Goal: Contribute content: Add original content to the website for others to see

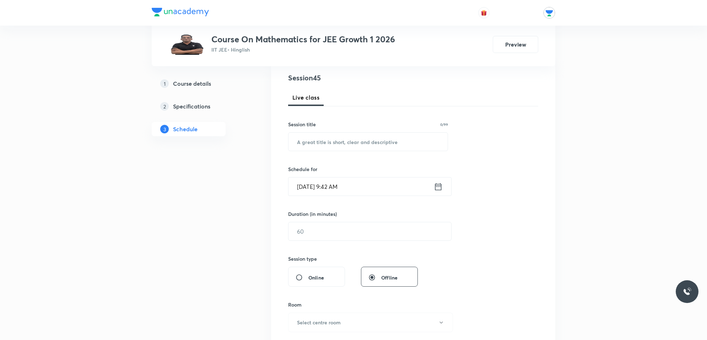
scroll to position [89, 0]
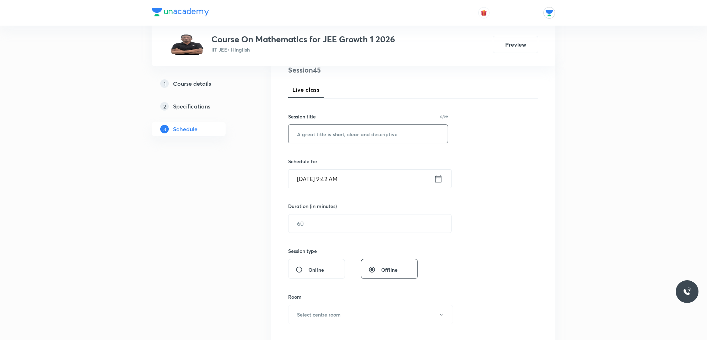
click at [355, 134] on input "text" at bounding box center [367, 134] width 159 height 18
type input "permutation and combination"
click at [343, 181] on input "Oct 3, 2025, 9:42 AM" at bounding box center [360, 178] width 145 height 18
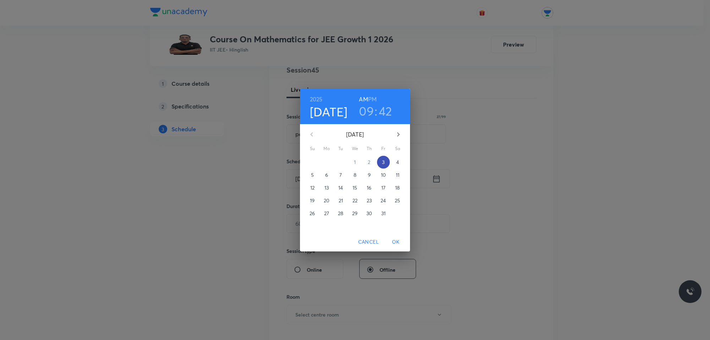
click at [382, 164] on p "3" at bounding box center [383, 161] width 2 height 7
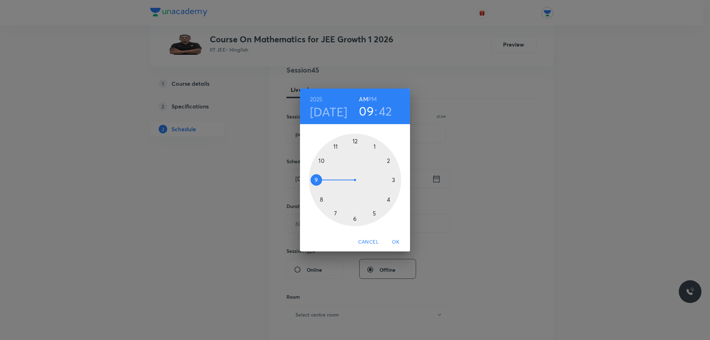
click at [374, 99] on h6 "PM" at bounding box center [372, 99] width 9 height 10
click at [374, 146] on div at bounding box center [355, 180] width 92 height 92
click at [368, 138] on div at bounding box center [355, 180] width 92 height 92
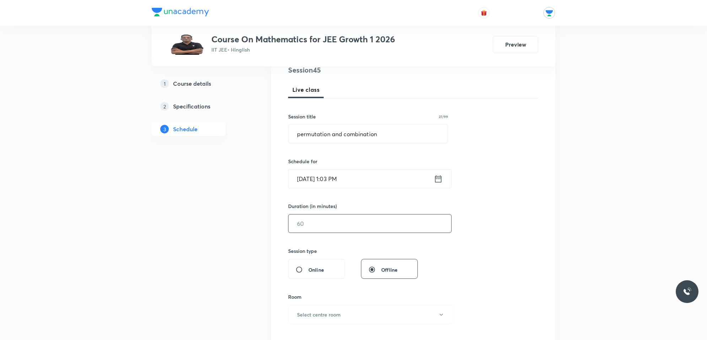
click at [349, 223] on input "text" at bounding box center [369, 223] width 163 height 18
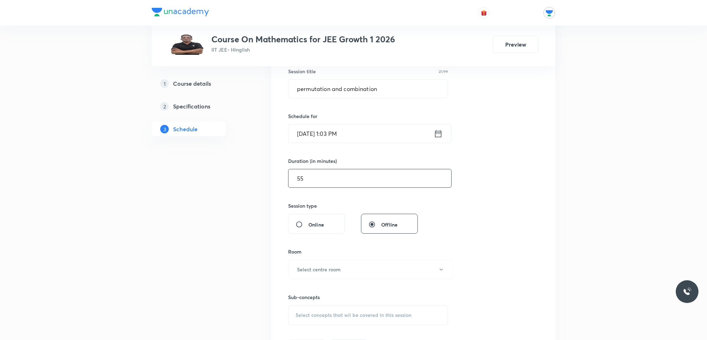
scroll to position [266, 0]
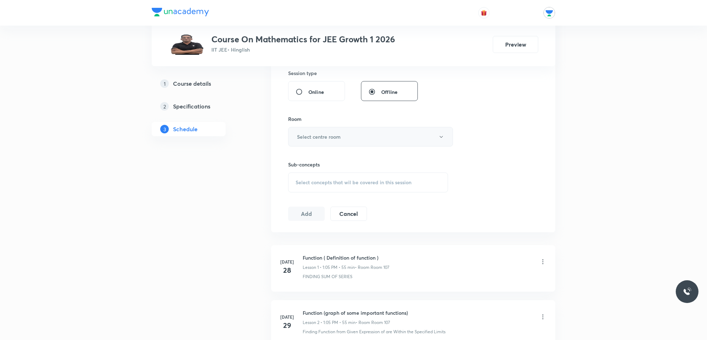
type input "55"
click at [358, 137] on button "Select centre room" at bounding box center [370, 137] width 165 height 20
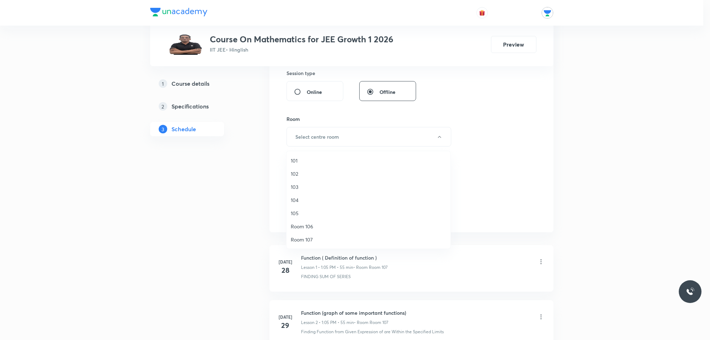
click at [324, 227] on span "Room 106" at bounding box center [369, 225] width 156 height 7
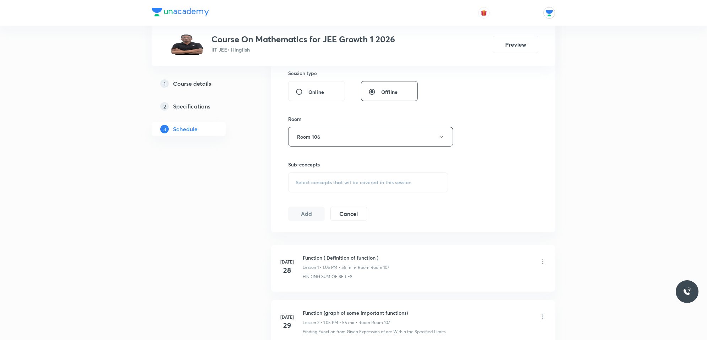
click at [338, 182] on span "Select concepts that wil be covered in this session" at bounding box center [354, 182] width 116 height 6
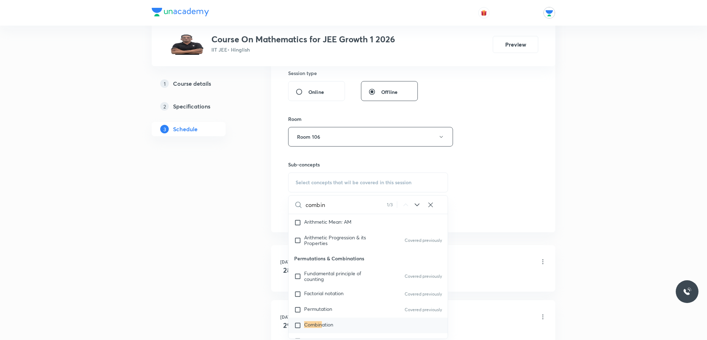
scroll to position [1378, 0]
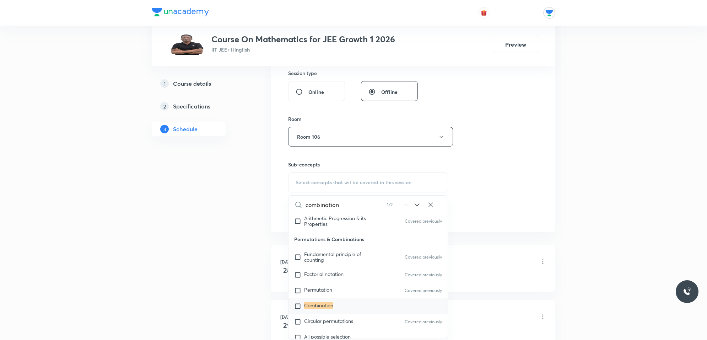
type input "combination"
click at [416, 207] on icon at bounding box center [417, 204] width 9 height 9
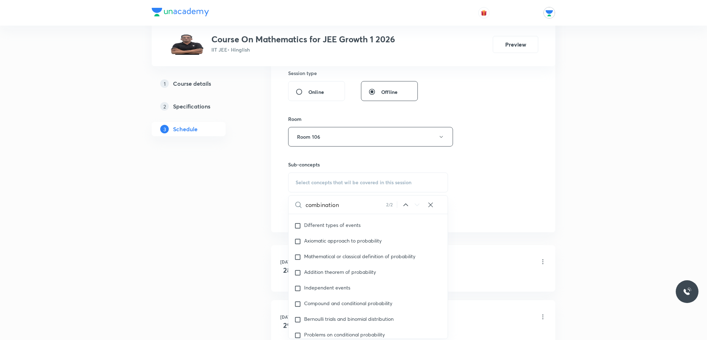
click at [416, 207] on icon at bounding box center [417, 204] width 9 height 9
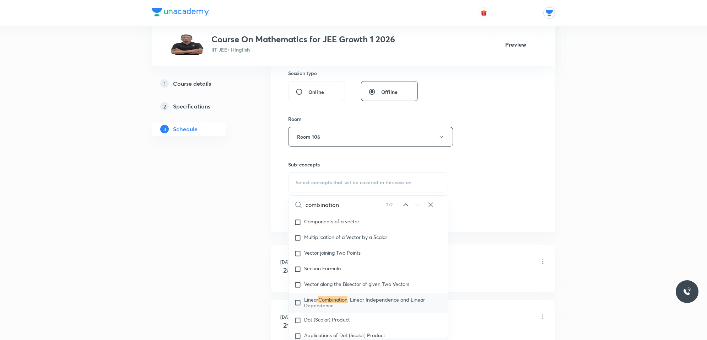
scroll to position [7768, 0]
click at [407, 206] on icon at bounding box center [405, 204] width 5 height 2
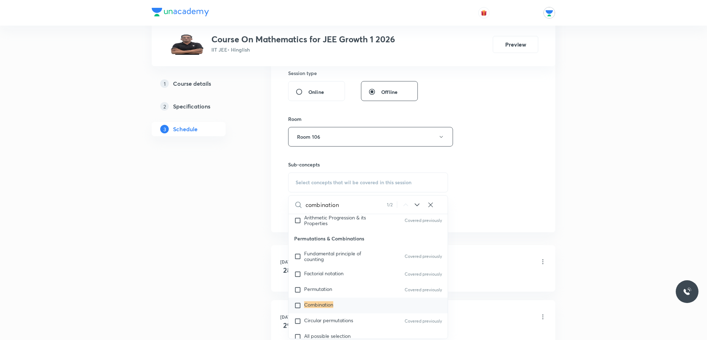
scroll to position [1378, 0]
click at [299, 304] on input "checkbox" at bounding box center [299, 305] width 10 height 7
checkbox input "true"
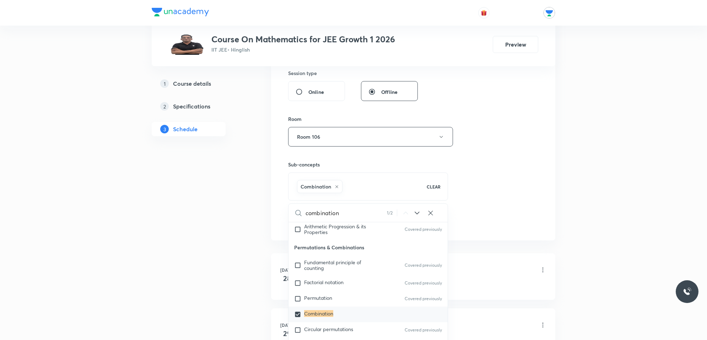
drag, startPoint x: 503, startPoint y: 191, endPoint x: 494, endPoint y: 196, distance: 11.0
click at [501, 194] on div "Session 45 Live class Session title 27/99 permutation and combination ​ Schedul…" at bounding box center [413, 58] width 250 height 342
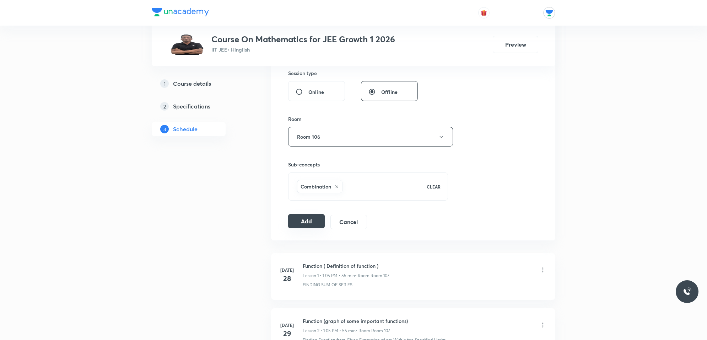
click at [301, 224] on button "Add" at bounding box center [306, 221] width 37 height 14
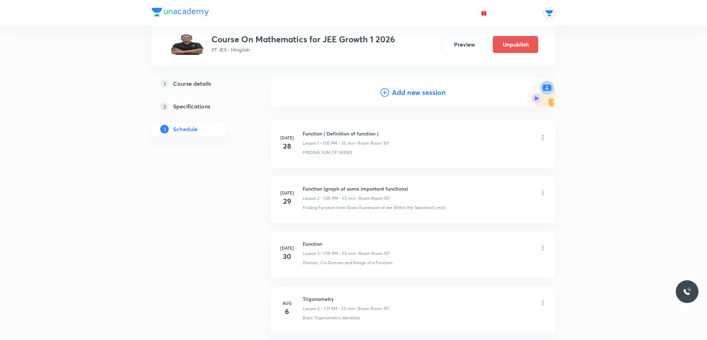
scroll to position [0, 0]
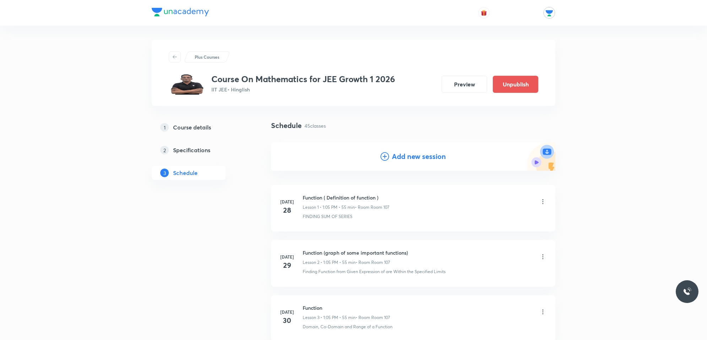
click at [440, 155] on h4 "Add new session" at bounding box center [419, 156] width 54 height 11
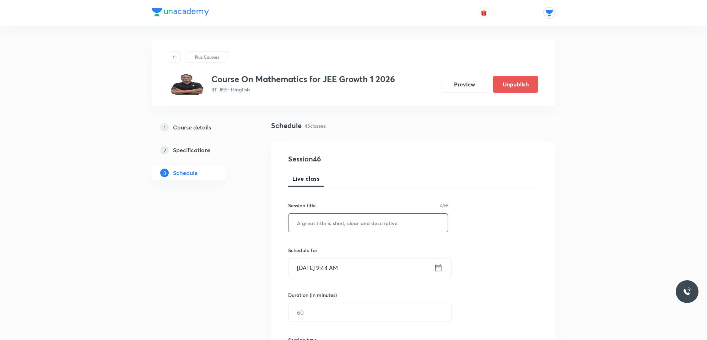
click at [314, 218] on input "text" at bounding box center [367, 222] width 159 height 18
type input "permutation and combination"
click at [362, 267] on input "Oct 3, 2025, 9:44 AM" at bounding box center [360, 267] width 145 height 18
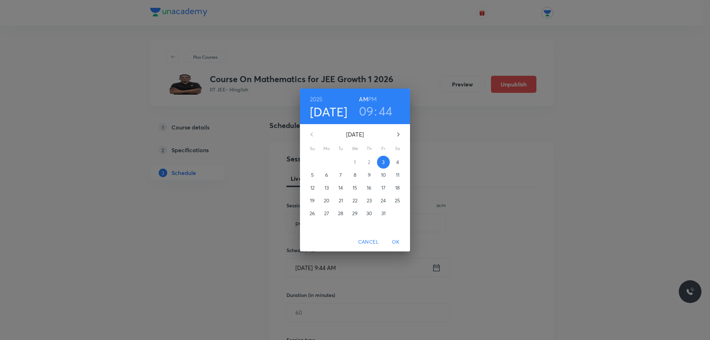
click at [395, 164] on span "4" at bounding box center [397, 161] width 13 height 7
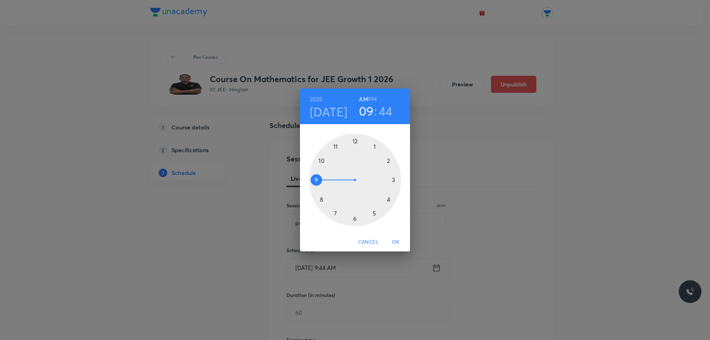
click at [376, 98] on h6 "PM" at bounding box center [372, 99] width 9 height 10
click at [375, 141] on div at bounding box center [355, 180] width 92 height 92
click at [358, 139] on div at bounding box center [355, 180] width 92 height 92
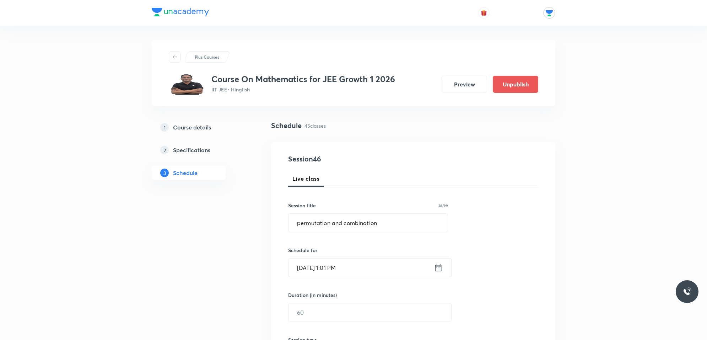
click at [382, 269] on input "Oct 4, 2025, 1:01 PM" at bounding box center [360, 267] width 145 height 18
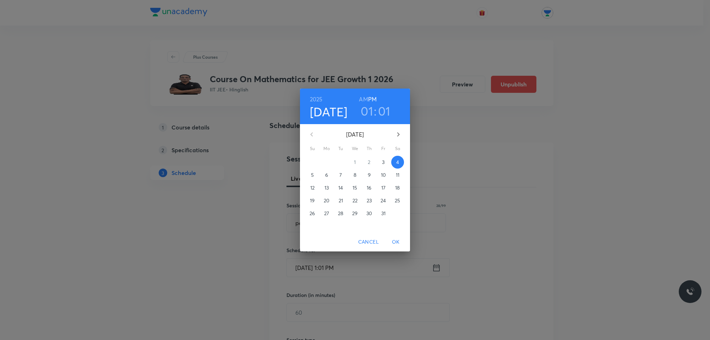
click at [384, 114] on h3 "01" at bounding box center [384, 110] width 12 height 15
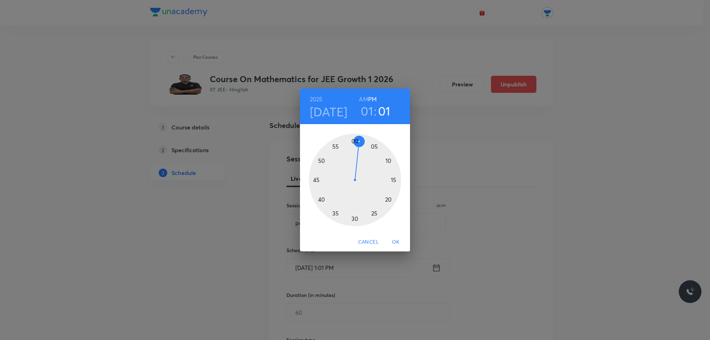
click at [374, 137] on div at bounding box center [355, 180] width 92 height 92
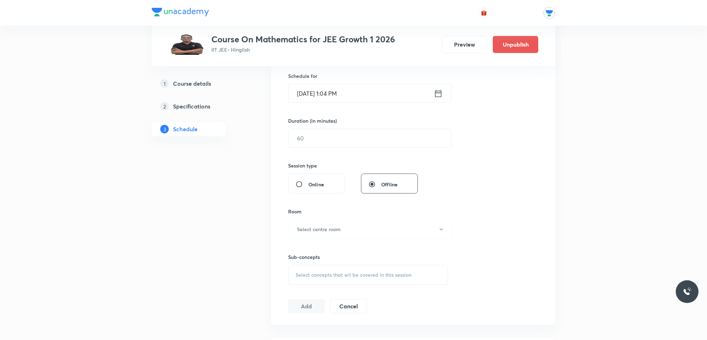
scroll to position [178, 0]
click at [327, 136] on input "text" at bounding box center [369, 134] width 163 height 18
type input "55"
click at [348, 224] on button "Select centre room" at bounding box center [370, 226] width 165 height 20
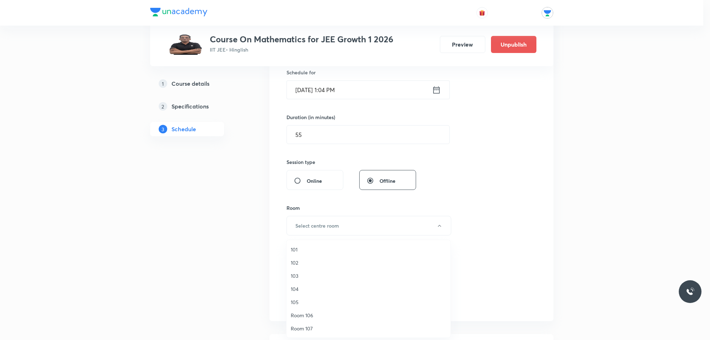
click at [321, 314] on span "Room 106" at bounding box center [369, 314] width 156 height 7
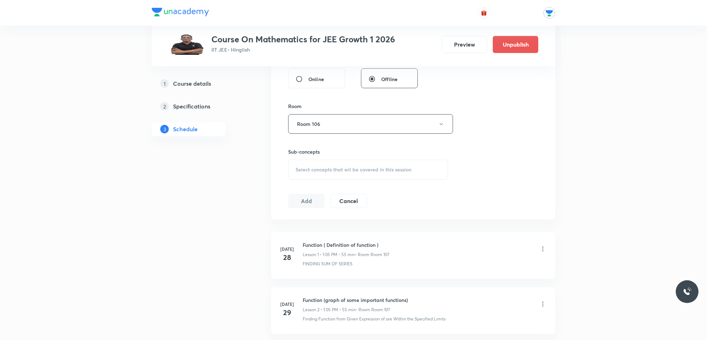
scroll to position [266, 0]
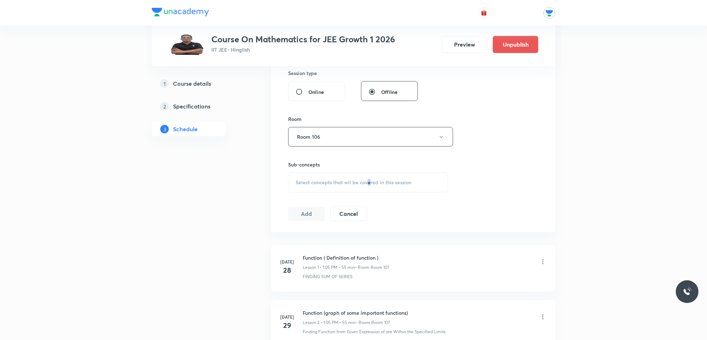
click at [370, 182] on span "Select concepts that wil be covered in this session" at bounding box center [354, 182] width 116 height 6
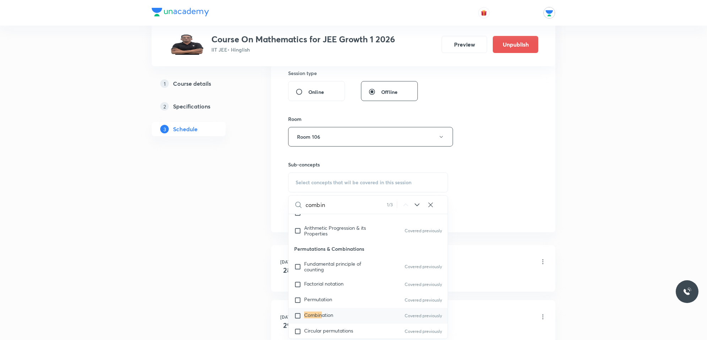
scroll to position [1378, 0]
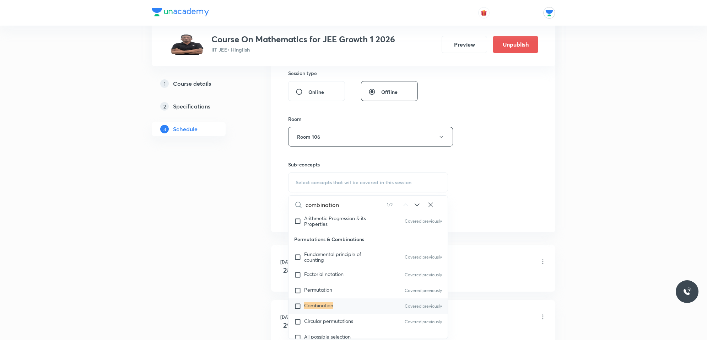
type input "combination"
click at [299, 305] on input "checkbox" at bounding box center [299, 305] width 10 height 7
checkbox input "true"
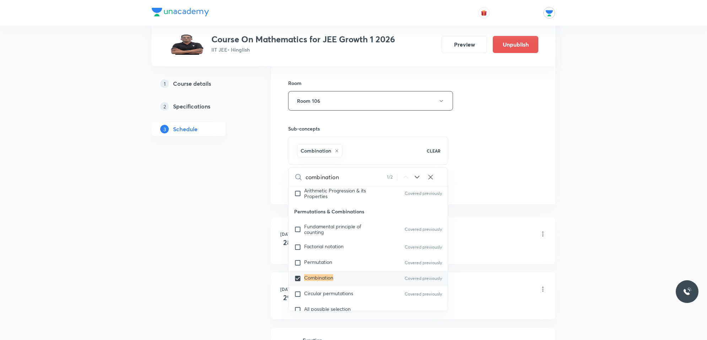
scroll to position [400, 0]
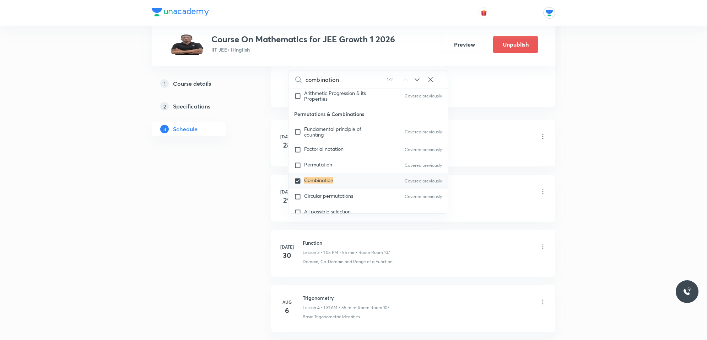
click at [515, 179] on li "Jul 29 Function (graph of some important functions) Lesson 2 • 1:05 PM • 55 min…" at bounding box center [413, 198] width 284 height 47
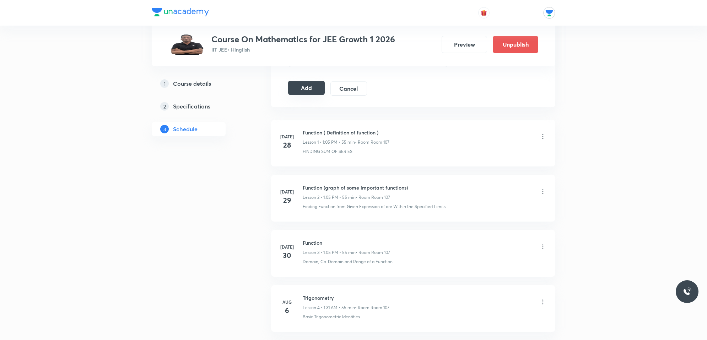
click at [310, 91] on button "Add" at bounding box center [306, 88] width 37 height 14
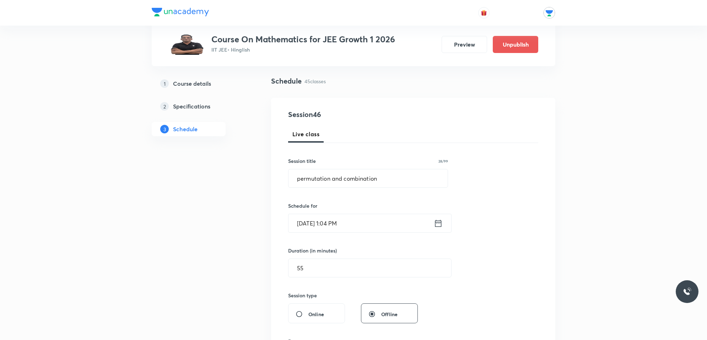
scroll to position [0, 0]
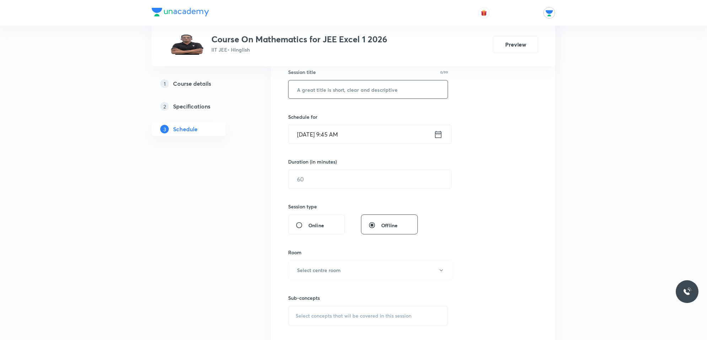
click at [368, 88] on input "text" at bounding box center [367, 89] width 159 height 18
click at [300, 87] on input "metod of differentiation" at bounding box center [367, 89] width 159 height 18
type input "Metod of differentiation"
click at [333, 135] on input "[DATE] 9:45 AM" at bounding box center [360, 134] width 145 height 18
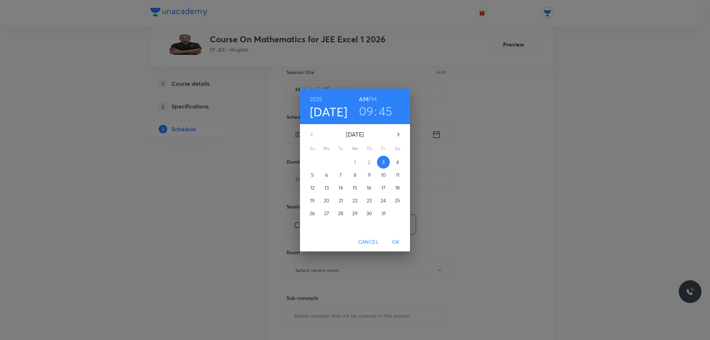
click at [374, 98] on h6 "PM" at bounding box center [372, 99] width 9 height 10
click at [363, 108] on h3 "09" at bounding box center [366, 110] width 15 height 15
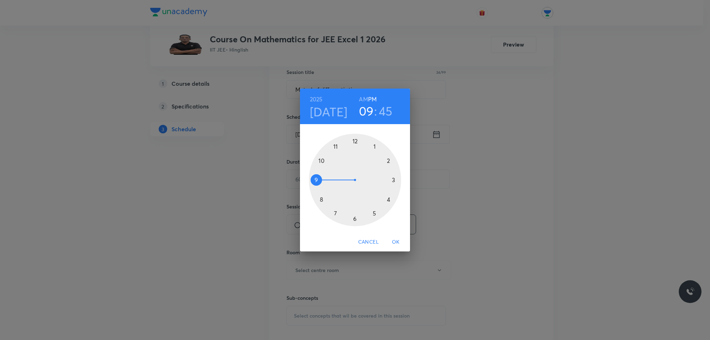
click at [388, 159] on div at bounding box center [355, 180] width 92 height 92
click at [370, 138] on div at bounding box center [355, 180] width 92 height 92
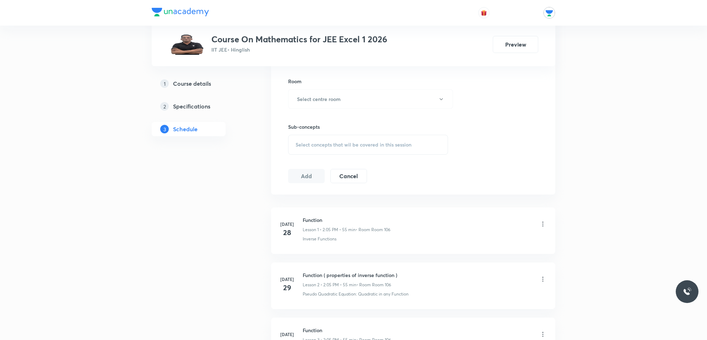
scroll to position [311, 0]
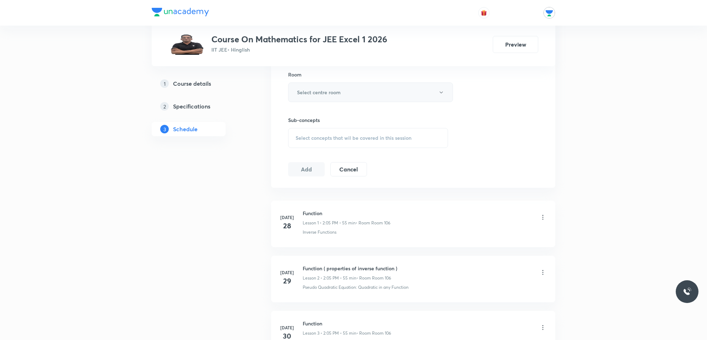
click at [356, 98] on button "Select centre room" at bounding box center [370, 92] width 165 height 20
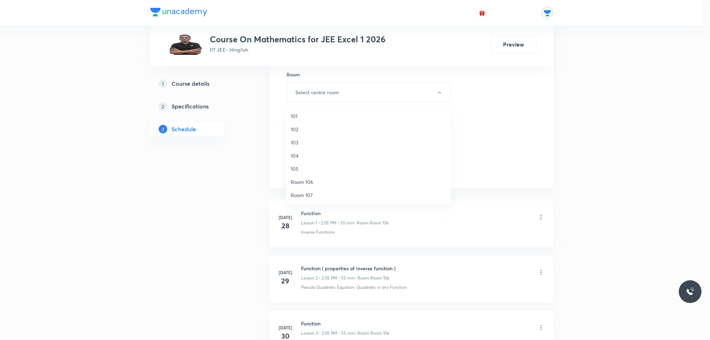
click at [310, 192] on span "Room 107" at bounding box center [369, 194] width 156 height 7
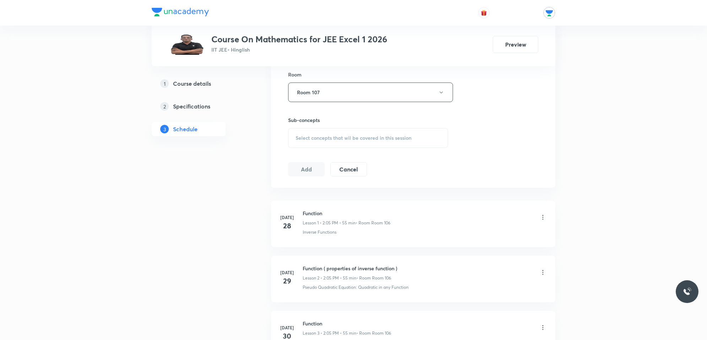
click at [326, 134] on div "Select concepts that wil be covered in this session" at bounding box center [368, 138] width 160 height 20
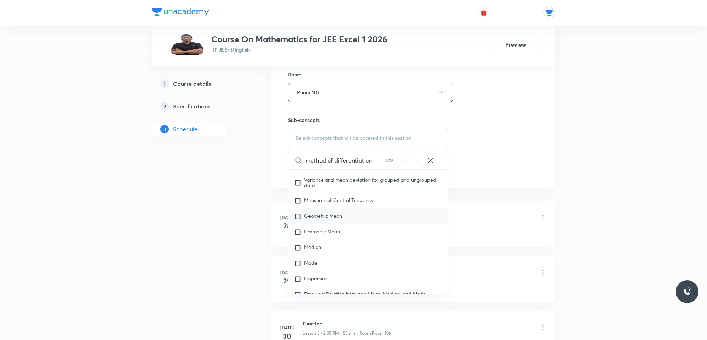
scroll to position [1746, 0]
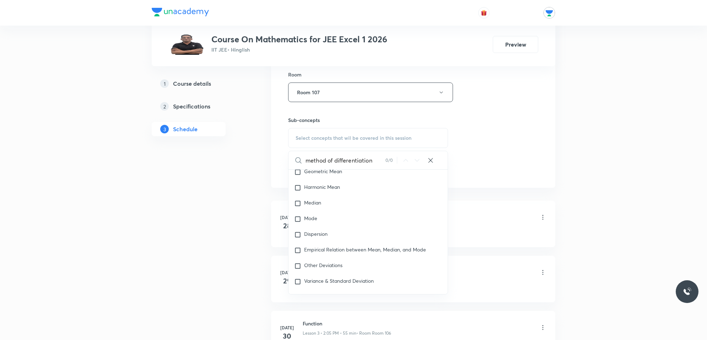
click at [334, 162] on input "method of differentiation" at bounding box center [345, 160] width 80 height 18
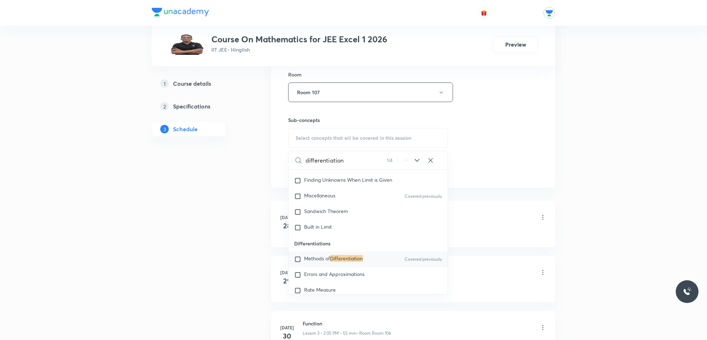
scroll to position [5572, 0]
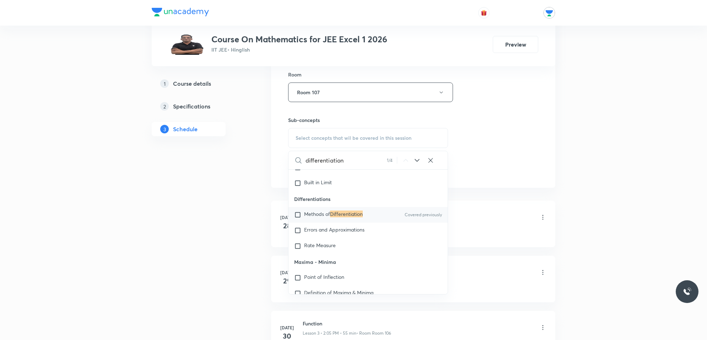
type input "differentiation"
click at [297, 217] on input "checkbox" at bounding box center [299, 214] width 10 height 7
checkbox input "true"
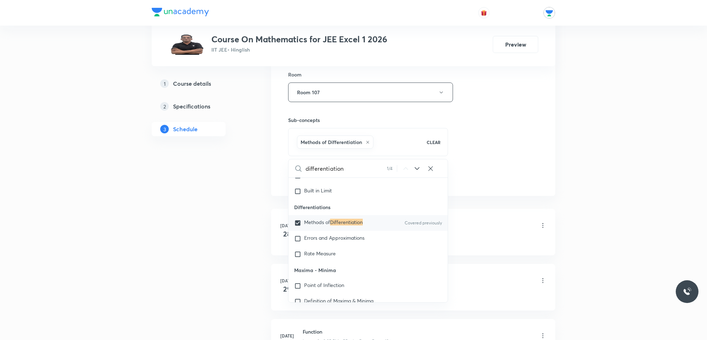
click at [475, 195] on div "Session 49 Live class Session title 24/99 Metod of differentiation ​ Schedule f…" at bounding box center [413, 13] width 284 height 364
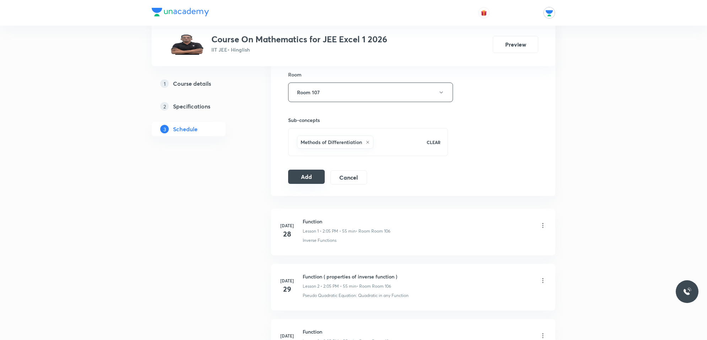
click at [304, 177] on button "Add" at bounding box center [306, 176] width 37 height 14
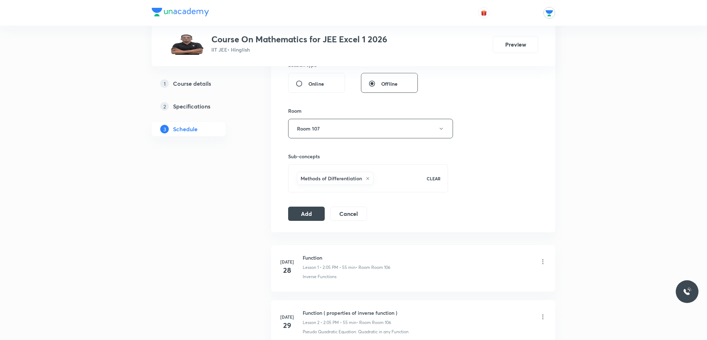
scroll to position [266, 0]
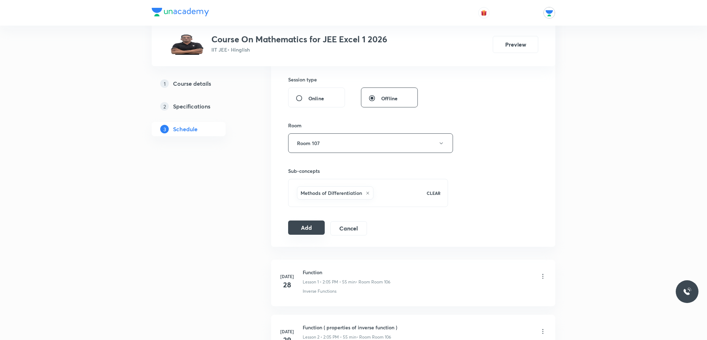
drag, startPoint x: 319, startPoint y: 233, endPoint x: 318, endPoint y: 230, distance: 3.7
click at [319, 230] on button "Add" at bounding box center [306, 227] width 37 height 14
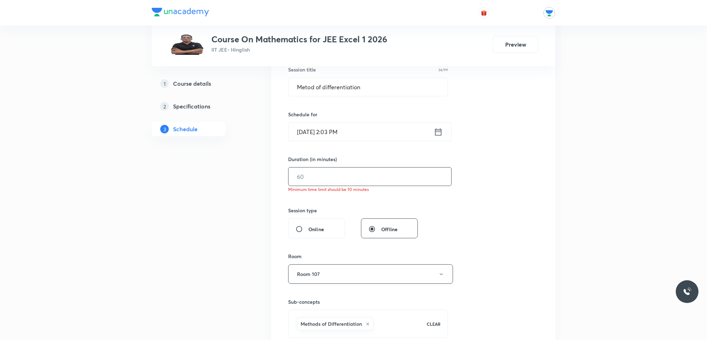
scroll to position [133, 0]
click at [401, 180] on input "text" at bounding box center [369, 179] width 163 height 18
type input "55"
click at [473, 215] on div "Session 49 Live class Session title 24/99 Metod of differentiation ​ Schedule f…" at bounding box center [413, 194] width 250 height 348
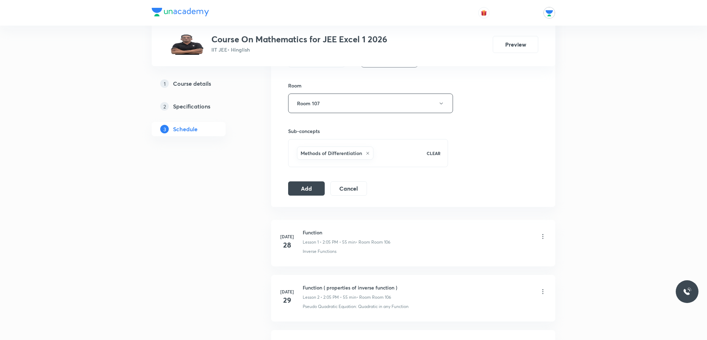
scroll to position [311, 0]
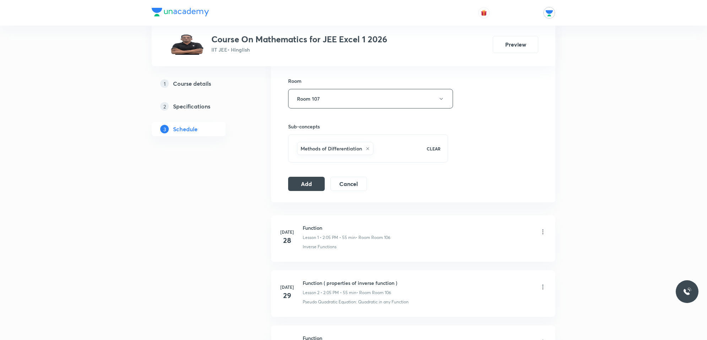
click at [312, 185] on button "Add" at bounding box center [306, 184] width 37 height 14
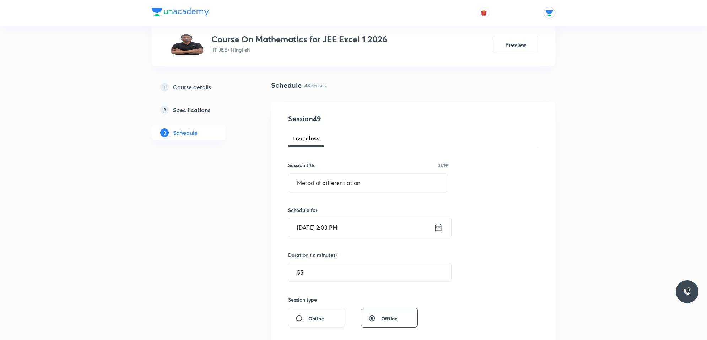
scroll to position [0, 0]
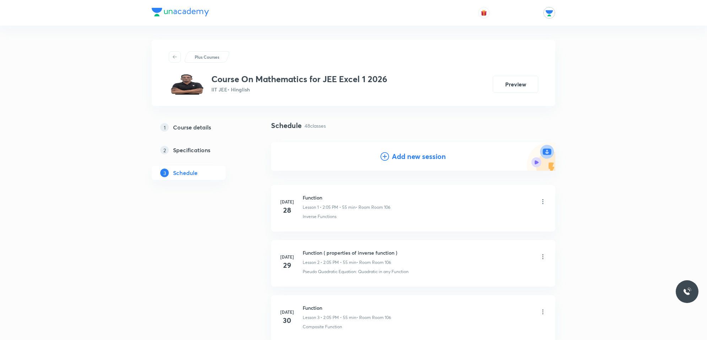
click at [407, 156] on h4 "Add new session" at bounding box center [419, 156] width 54 height 11
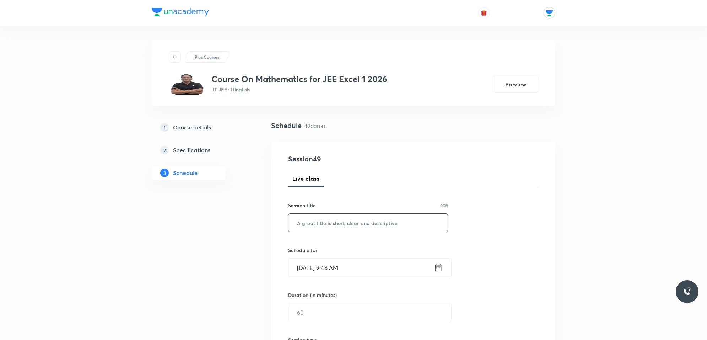
click at [364, 221] on input "text" at bounding box center [367, 222] width 159 height 18
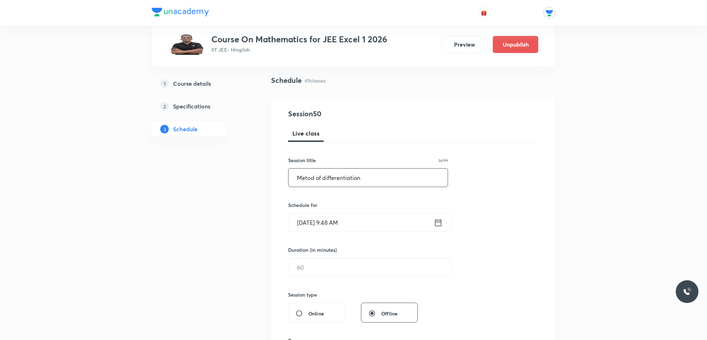
scroll to position [89, 0]
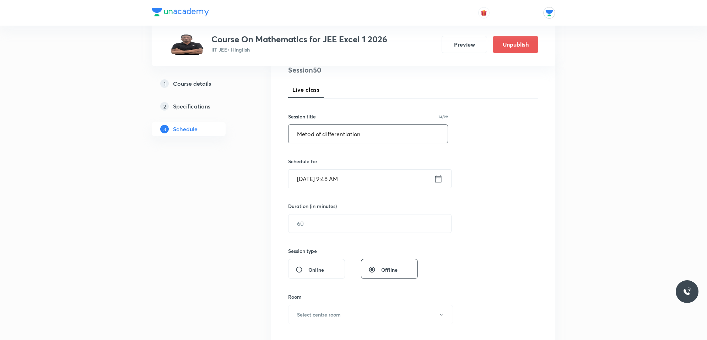
type input "Metod of differentiation"
click at [350, 179] on input "Oct 3, 2025, 9:48 AM" at bounding box center [360, 178] width 145 height 18
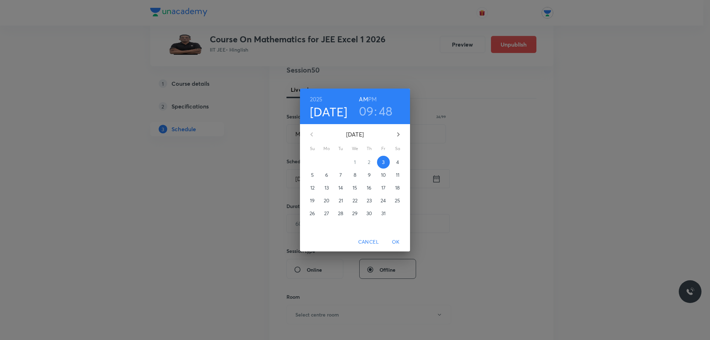
click at [396, 163] on p "4" at bounding box center [397, 161] width 3 height 7
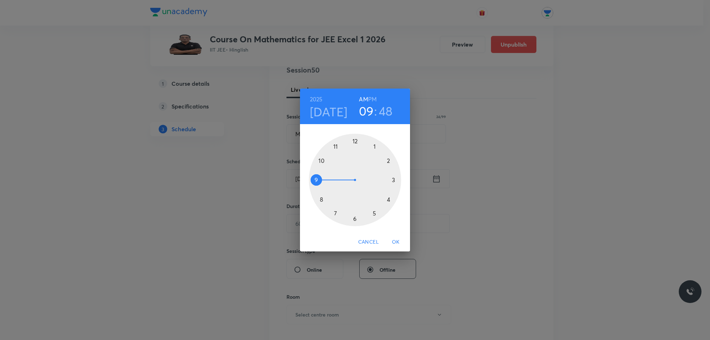
click at [376, 99] on h6 "PM" at bounding box center [372, 99] width 9 height 10
click at [373, 112] on h3 "09" at bounding box center [366, 110] width 15 height 15
click at [366, 108] on h3 "09" at bounding box center [366, 110] width 15 height 15
click at [388, 158] on div at bounding box center [355, 180] width 92 height 92
click at [375, 139] on div at bounding box center [355, 180] width 92 height 92
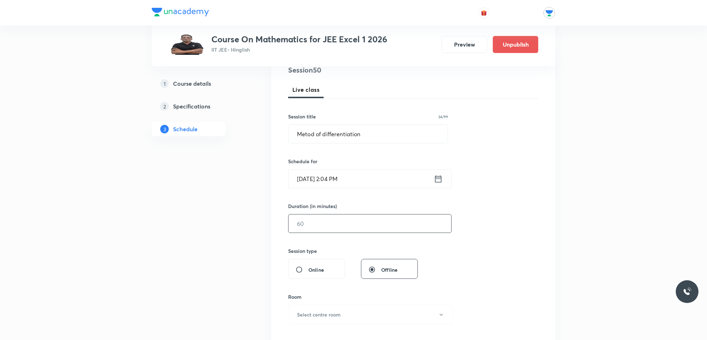
click at [324, 218] on input "text" at bounding box center [369, 223] width 163 height 18
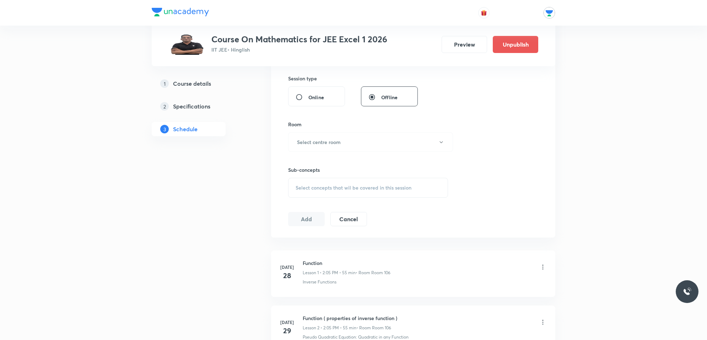
scroll to position [266, 0]
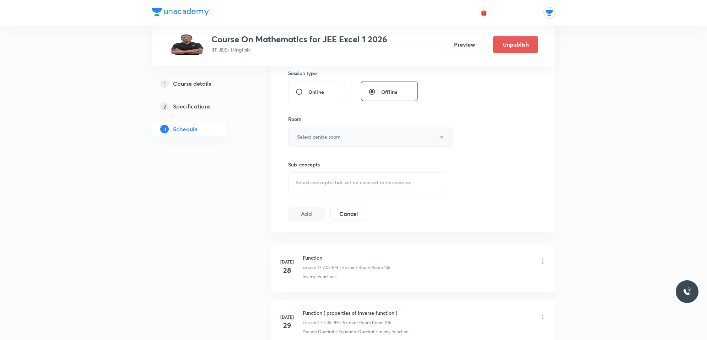
type input "55"
click at [357, 141] on button "Select centre room" at bounding box center [370, 137] width 165 height 20
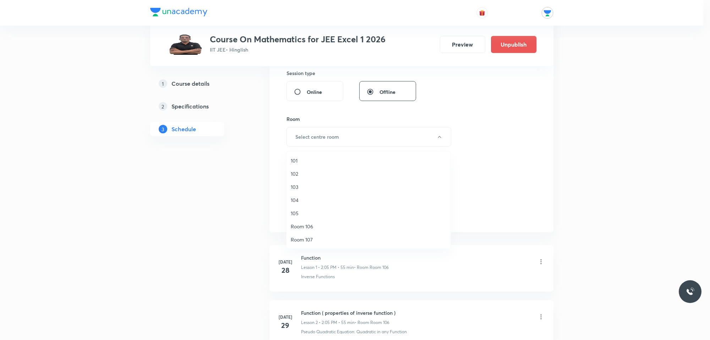
click at [302, 235] on span "Room 107" at bounding box center [369, 238] width 156 height 7
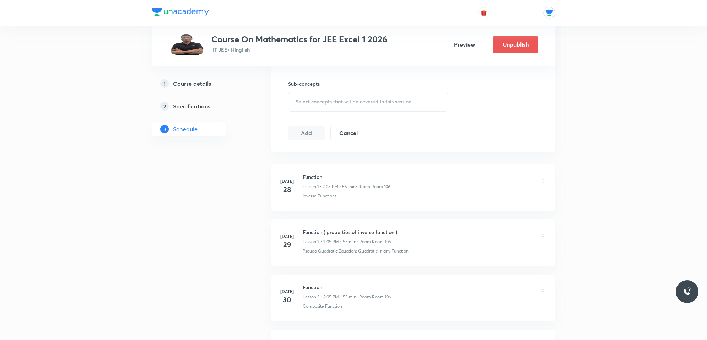
scroll to position [355, 0]
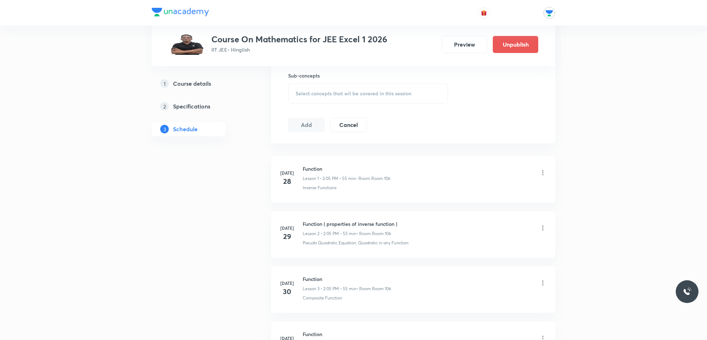
click at [346, 91] on span "Select concepts that wil be covered in this session" at bounding box center [354, 94] width 116 height 6
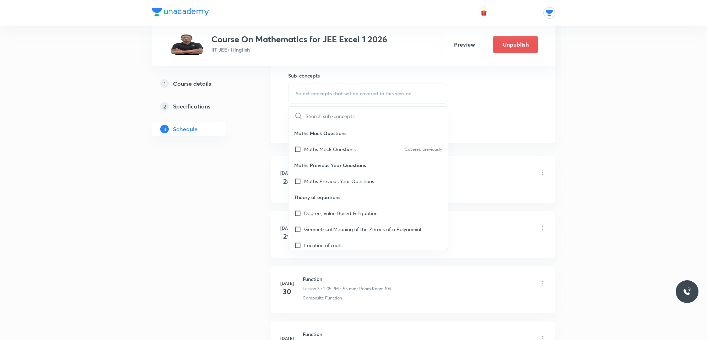
click at [336, 118] on input "text" at bounding box center [376, 116] width 142 height 18
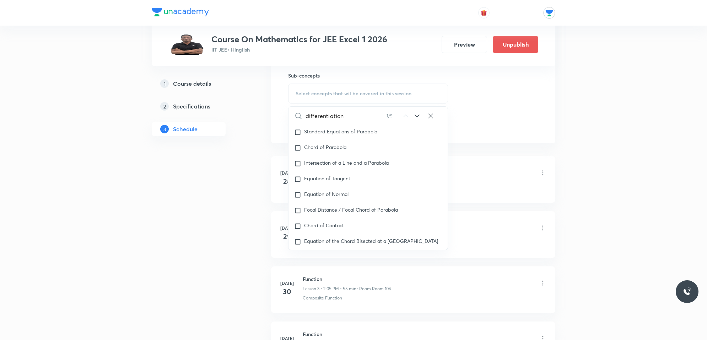
scroll to position [4648, 0]
drag, startPoint x: 363, startPoint y: 117, endPoint x: 358, endPoint y: 125, distance: 9.8
click at [363, 118] on input "differentiation" at bounding box center [345, 116] width 81 height 18
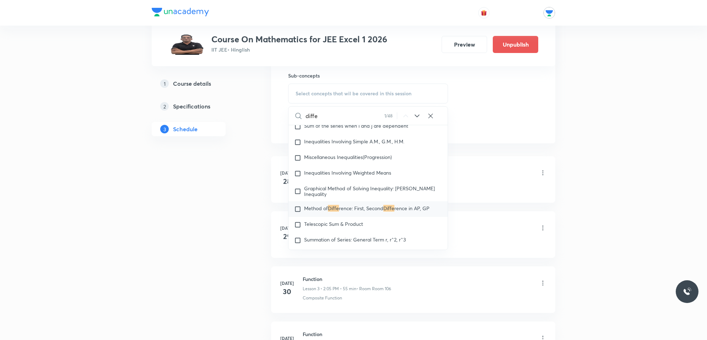
scroll to position [1080, 0]
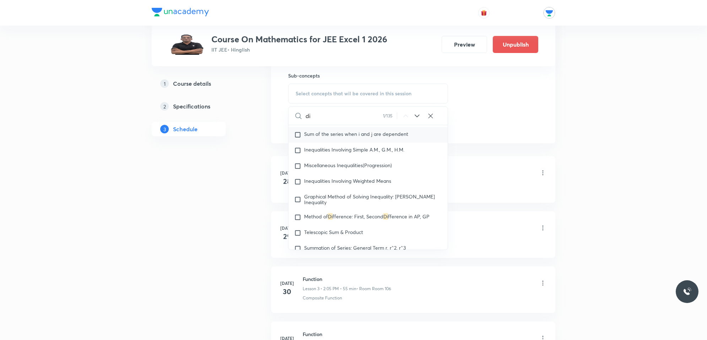
type input "d"
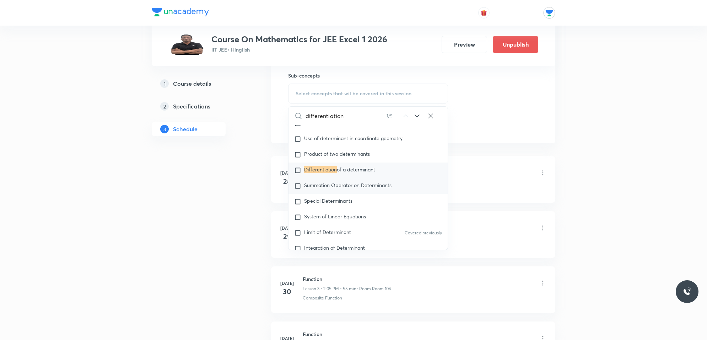
scroll to position [2917, 0]
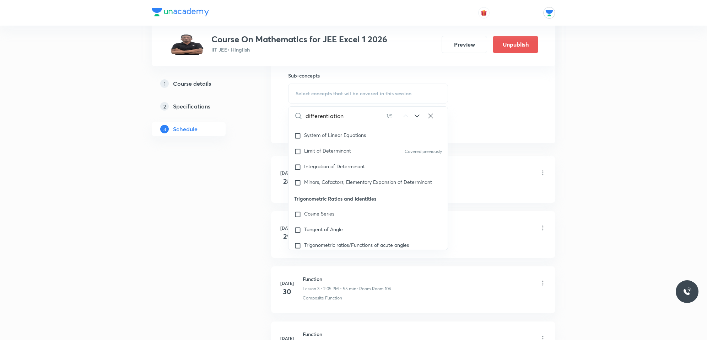
type input "differentiation"
click at [417, 116] on icon at bounding box center [417, 116] width 9 height 9
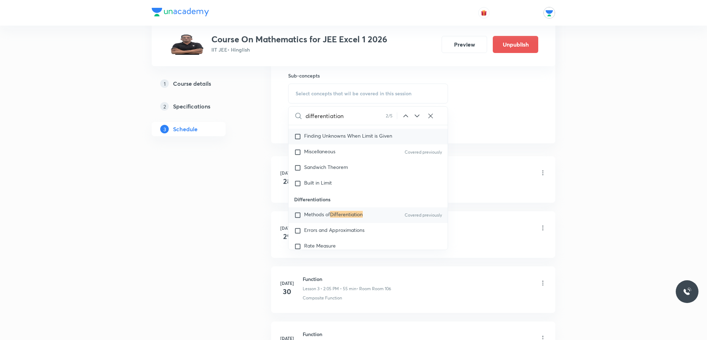
scroll to position [5528, 0]
click at [300, 217] on input "checkbox" at bounding box center [299, 214] width 10 height 7
checkbox input "true"
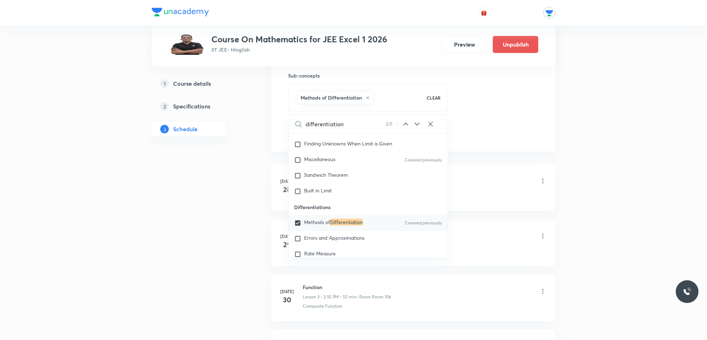
click at [483, 185] on div "Function Lesson 1 • 2:05 PM • 55 min • Room Room 106" at bounding box center [425, 181] width 244 height 17
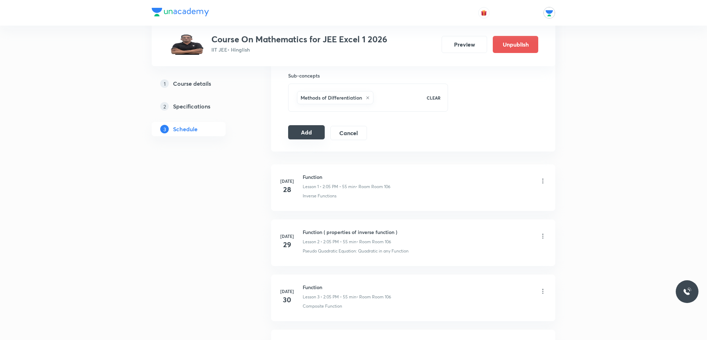
click at [320, 137] on button "Add" at bounding box center [306, 132] width 37 height 14
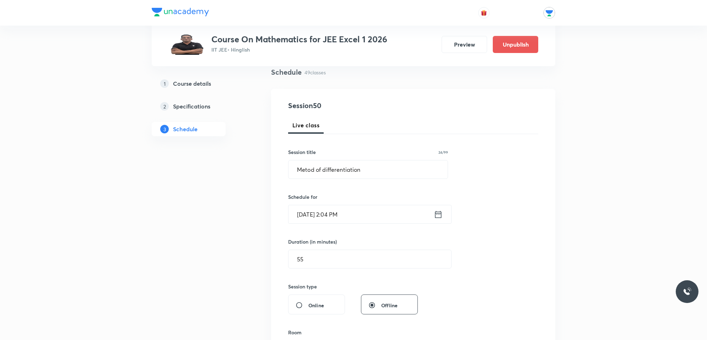
scroll to position [0, 0]
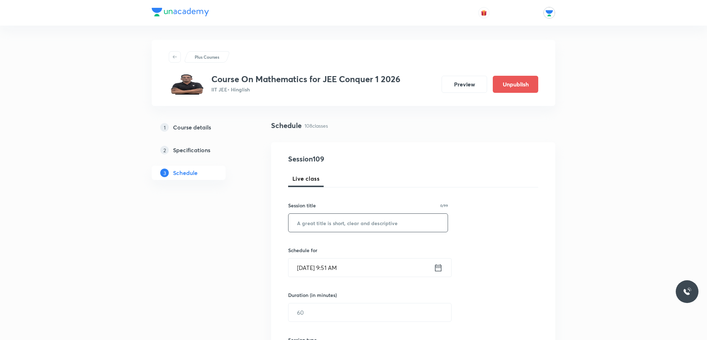
drag, startPoint x: 327, startPoint y: 223, endPoint x: 333, endPoint y: 219, distance: 6.8
click at [329, 222] on input "text" at bounding box center [367, 222] width 159 height 18
type input "function"
click at [338, 272] on input "Oct 3, 2025, 9:51 AM" at bounding box center [360, 267] width 145 height 18
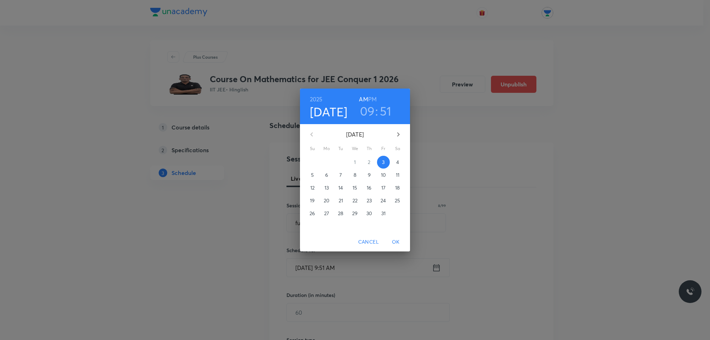
click at [400, 163] on span "4" at bounding box center [397, 161] width 13 height 7
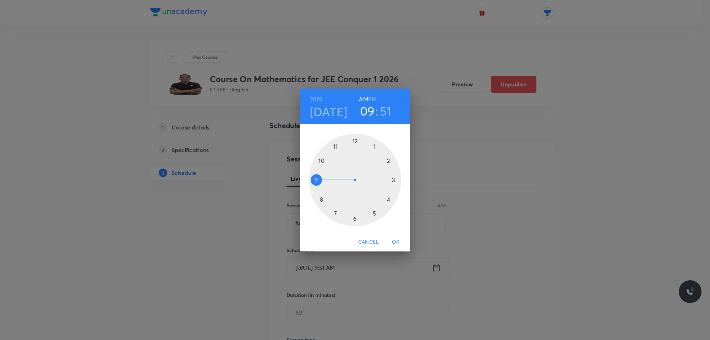
click at [365, 98] on h6 "AM" at bounding box center [363, 99] width 9 height 10
click at [336, 145] on div at bounding box center [355, 180] width 92 height 92
click at [396, 196] on div at bounding box center [355, 180] width 92 height 92
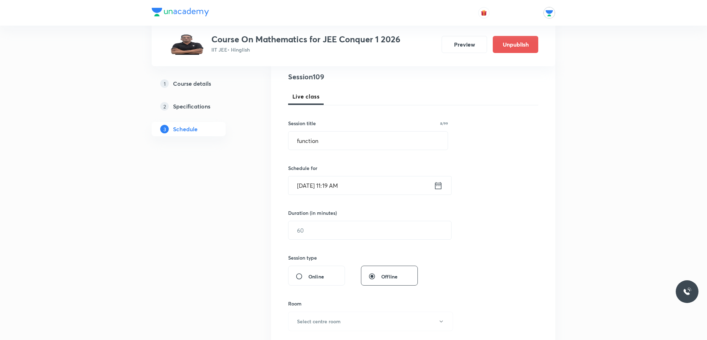
scroll to position [89, 0]
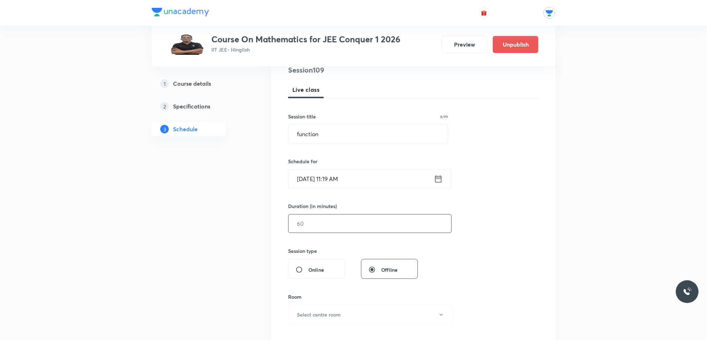
click at [340, 214] on div "​" at bounding box center [369, 223] width 163 height 19
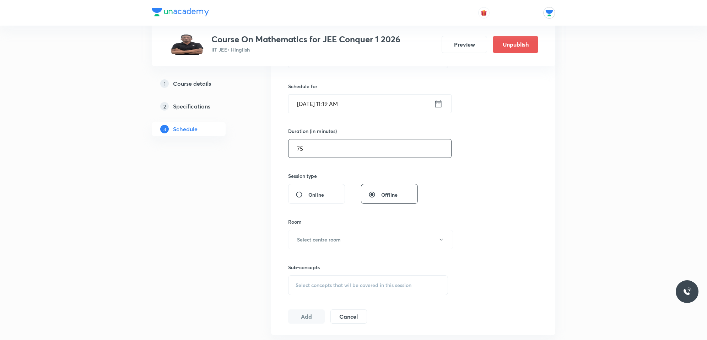
scroll to position [178, 0]
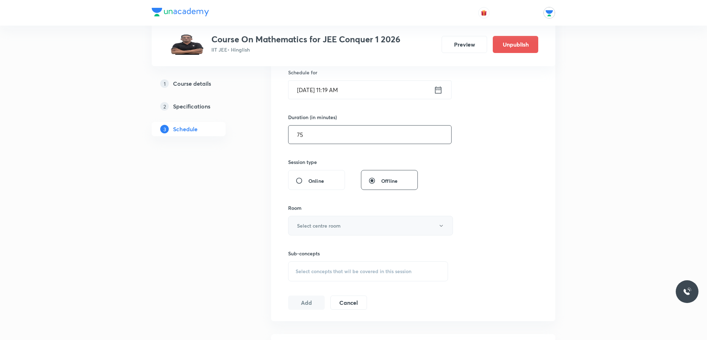
type input "75"
click at [333, 222] on h6 "Select centre room" at bounding box center [319, 225] width 44 height 7
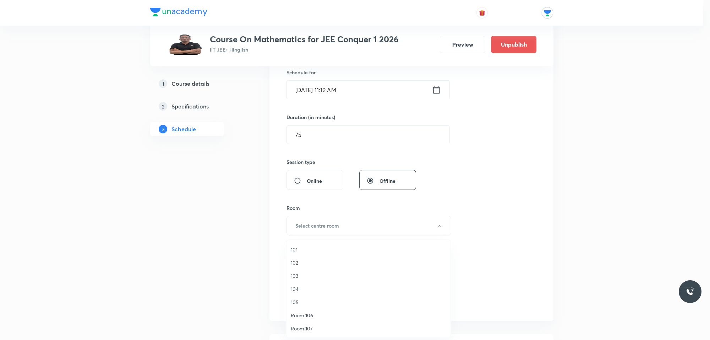
click at [297, 273] on span "103" at bounding box center [369, 275] width 156 height 7
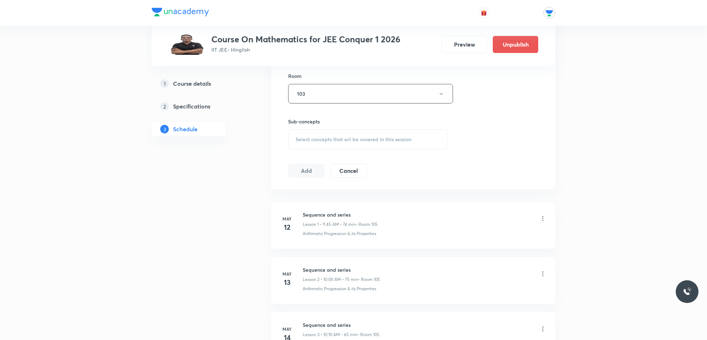
scroll to position [311, 0]
click at [352, 138] on span "Select concepts that wil be covered in this session" at bounding box center [354, 138] width 116 height 6
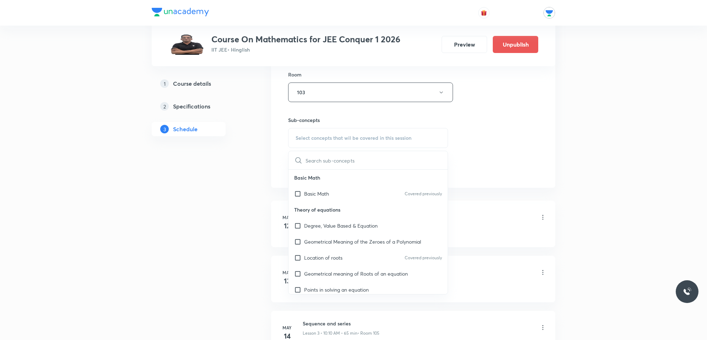
click at [347, 135] on span "Select concepts that wil be covered in this session" at bounding box center [354, 138] width 116 height 6
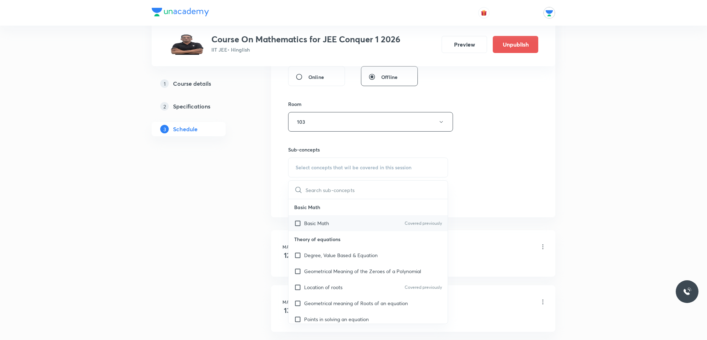
scroll to position [297, 0]
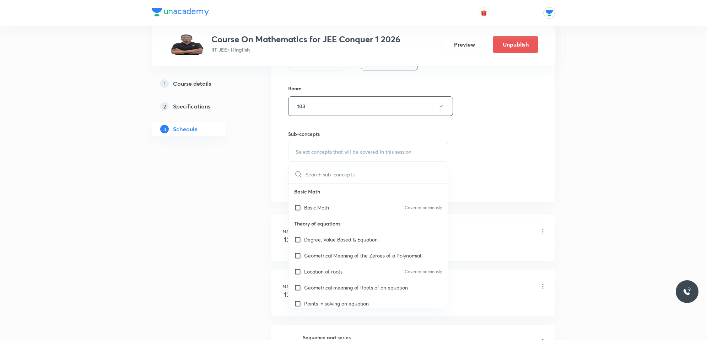
drag, startPoint x: 356, startPoint y: 172, endPoint x: 356, endPoint y: 169, distance: 3.6
click at [356, 173] on input "text" at bounding box center [376, 174] width 142 height 18
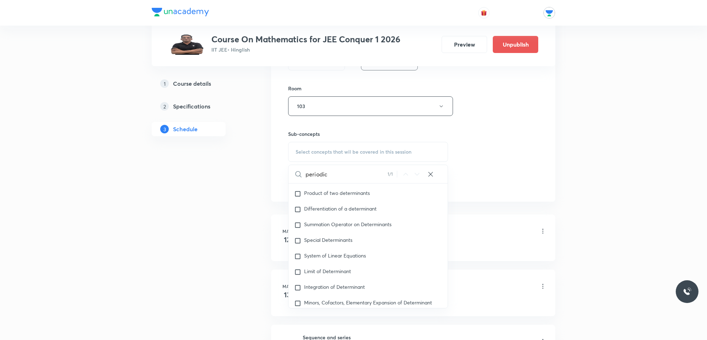
scroll to position [3045, 0]
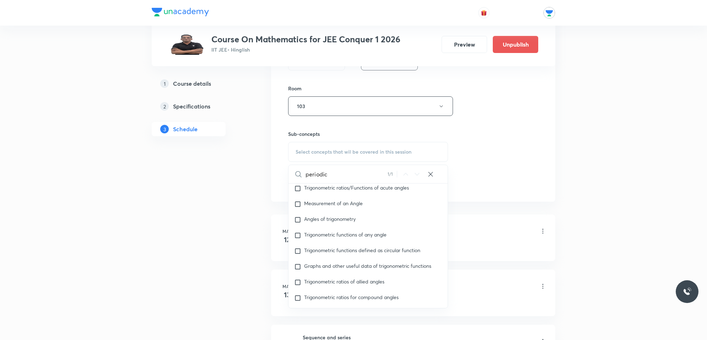
click at [337, 170] on input "periodic" at bounding box center [346, 174] width 82 height 18
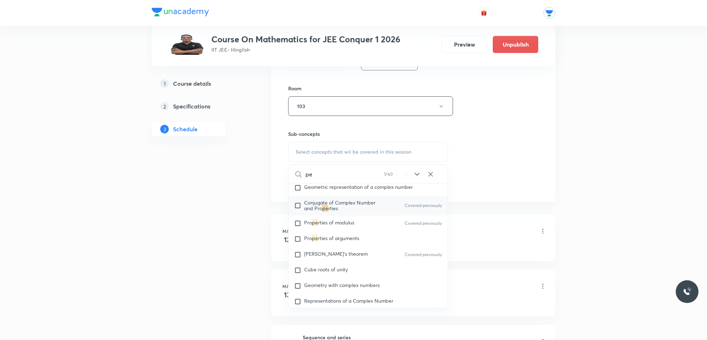
type input "p"
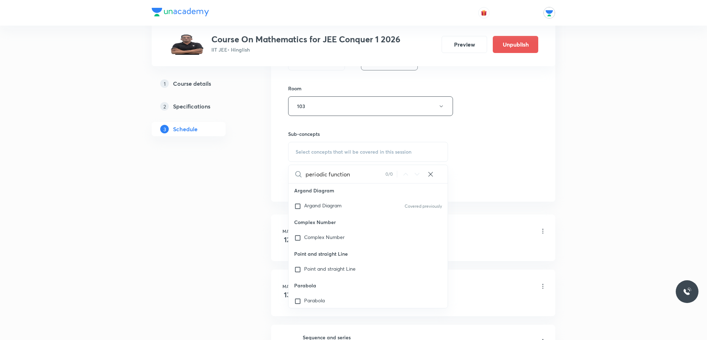
scroll to position [9125, 0]
click at [327, 172] on input "periodic function" at bounding box center [345, 174] width 80 height 18
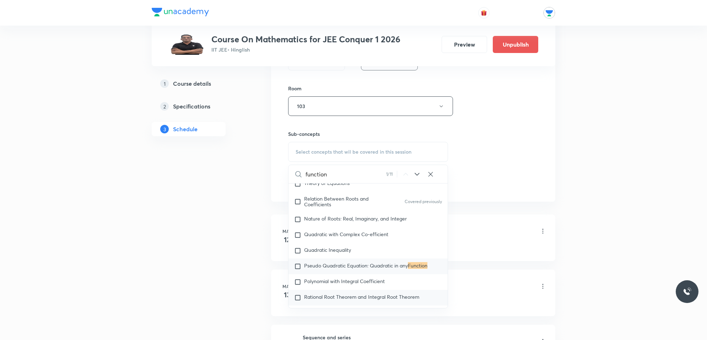
scroll to position [205, 0]
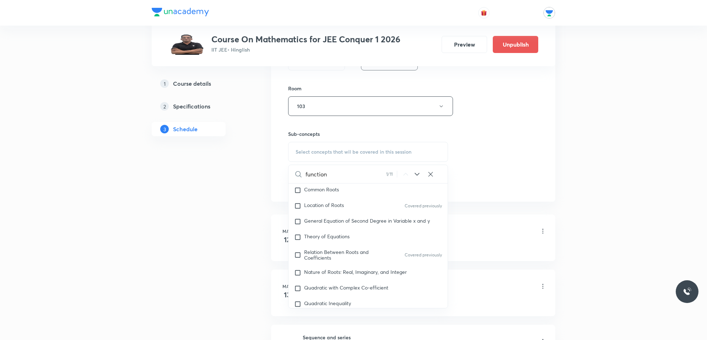
click at [334, 177] on input "function" at bounding box center [345, 174] width 81 height 18
click at [416, 175] on icon at bounding box center [416, 174] width 5 height 3
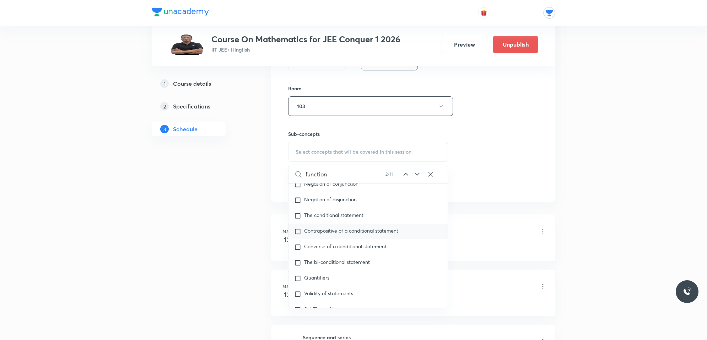
scroll to position [2649, 0]
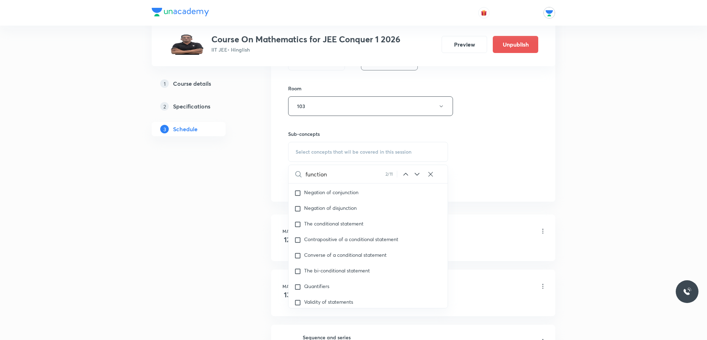
click at [336, 177] on input "function" at bounding box center [345, 174] width 80 height 18
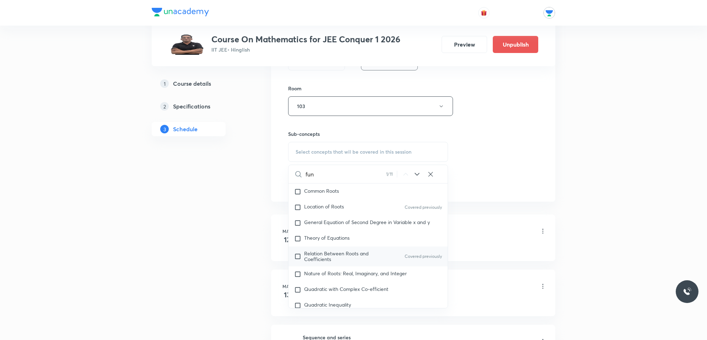
scroll to position [116, 0]
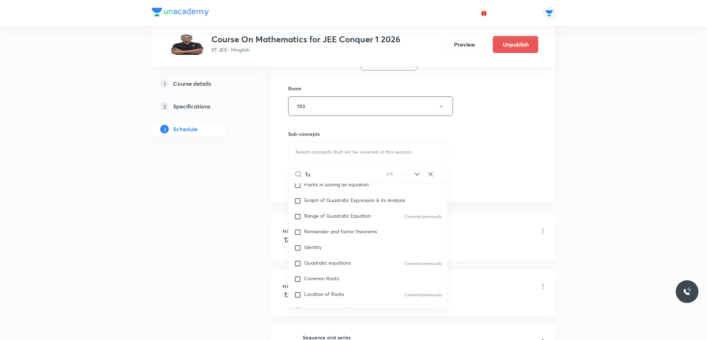
type input "f"
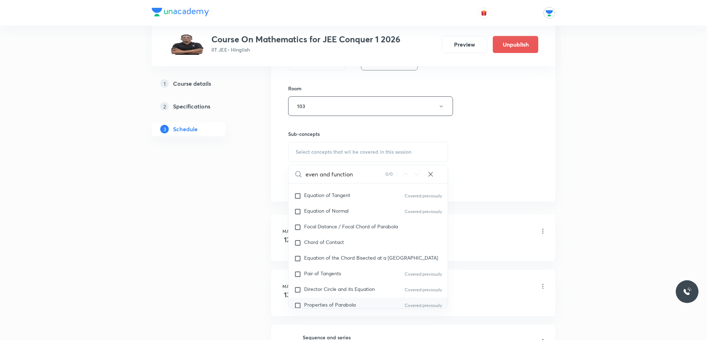
scroll to position [4705, 0]
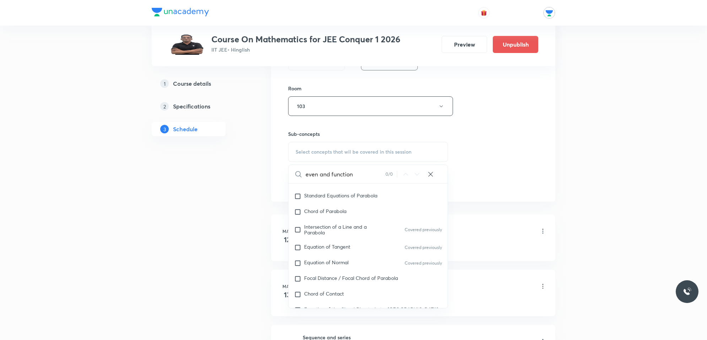
click at [358, 175] on input "even and function" at bounding box center [345, 174] width 80 height 18
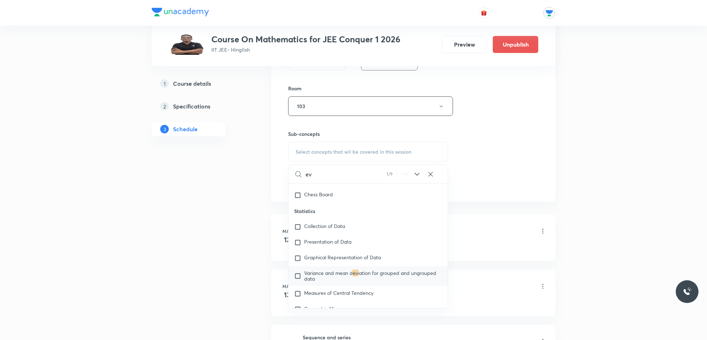
scroll to position [1611, 0]
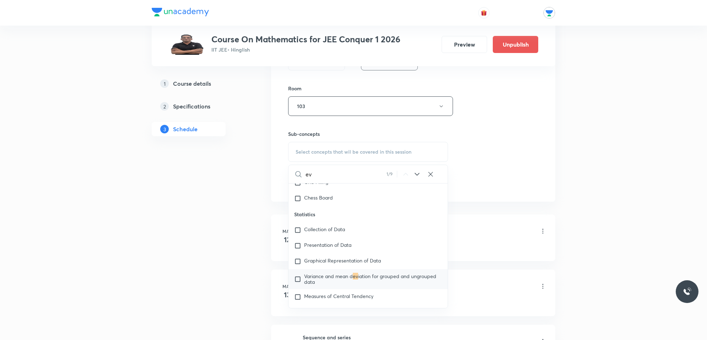
type input "e"
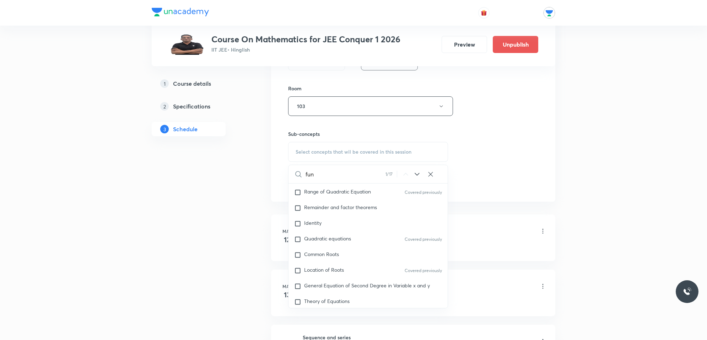
scroll to position [249, 0]
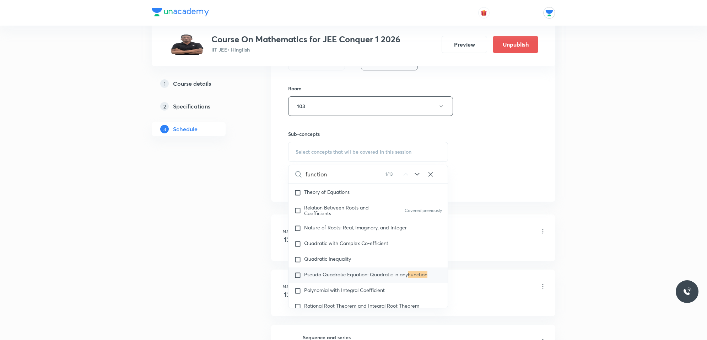
type input "function"
click at [417, 174] on icon at bounding box center [417, 174] width 9 height 9
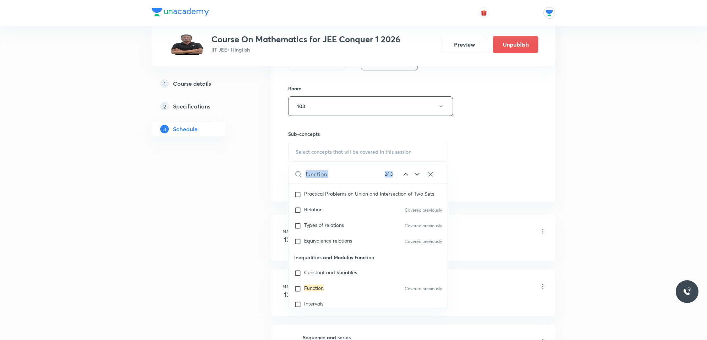
scroll to position [5712, 0]
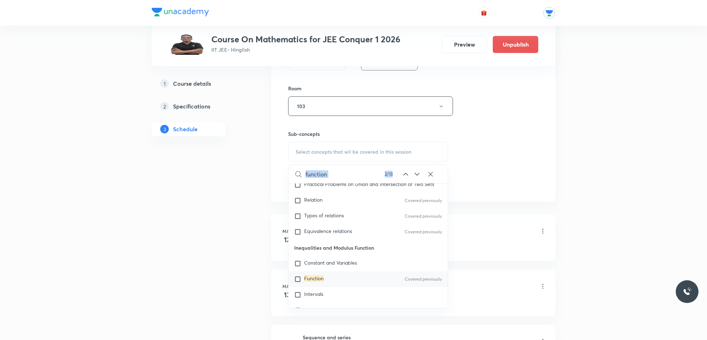
click at [299, 282] on input "checkbox" at bounding box center [299, 278] width 10 height 7
checkbox input "true"
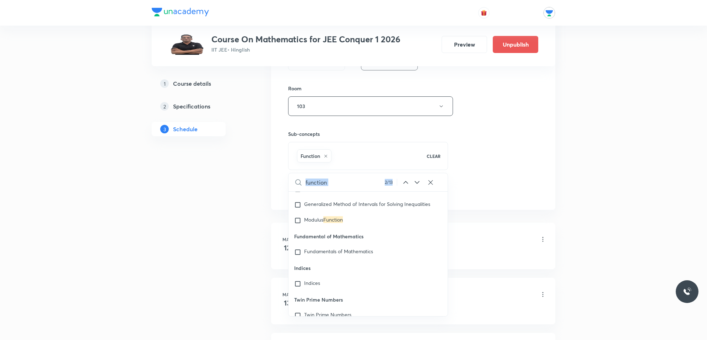
scroll to position [5845, 0]
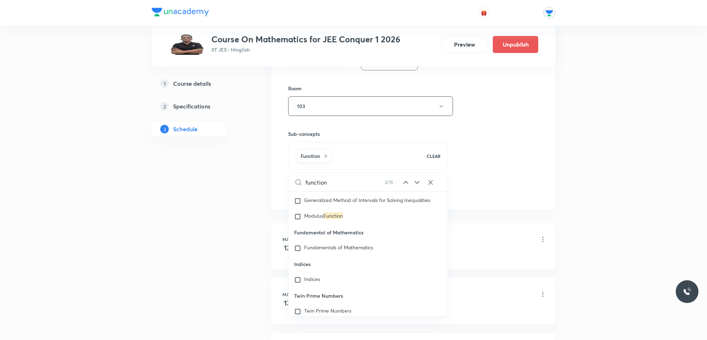
drag, startPoint x: 473, startPoint y: 202, endPoint x: 463, endPoint y: 204, distance: 10.7
click at [471, 203] on div "Session 109 Live class Session title 8/99 function ​ Schedule for Oct 4, 2025, …" at bounding box center [413, 27] width 284 height 364
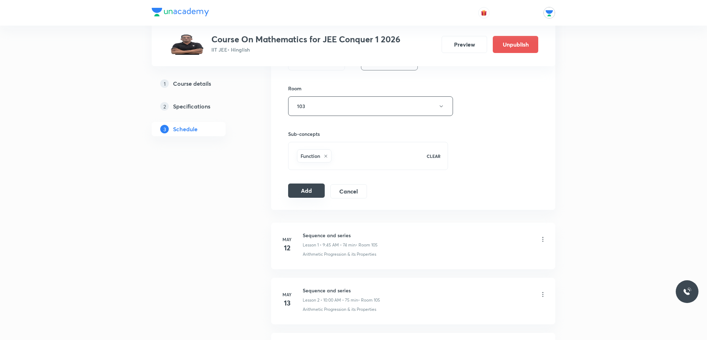
click at [313, 194] on button "Add" at bounding box center [306, 190] width 37 height 14
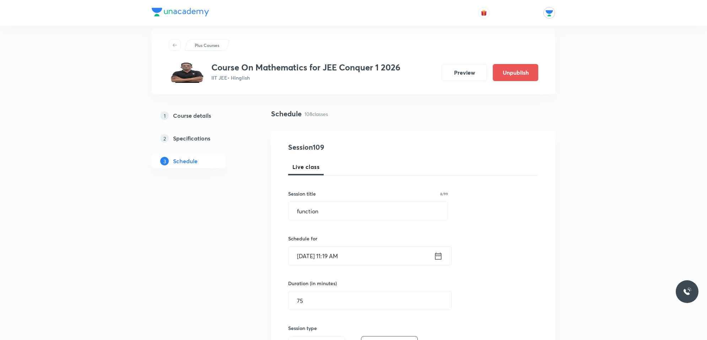
scroll to position [0, 0]
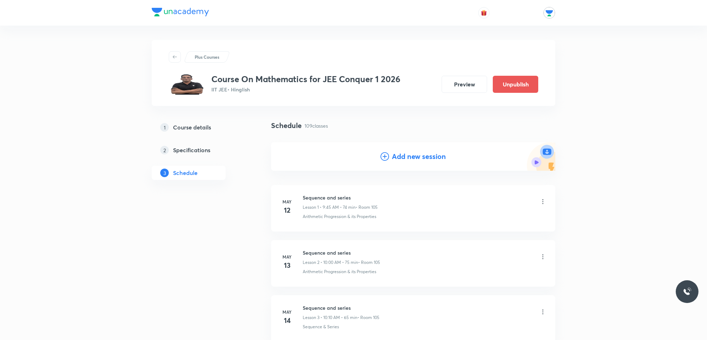
click at [394, 79] on h3 "Course On Mathematics for JEE Conquer 1 2026" at bounding box center [305, 79] width 189 height 10
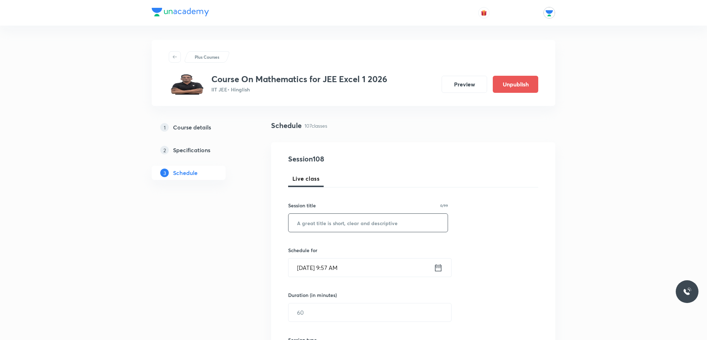
click at [353, 219] on input "text" at bounding box center [367, 222] width 159 height 18
type input "area under the curve"
click at [346, 266] on input "Oct 3, 2025, 9:57 AM" at bounding box center [360, 267] width 145 height 18
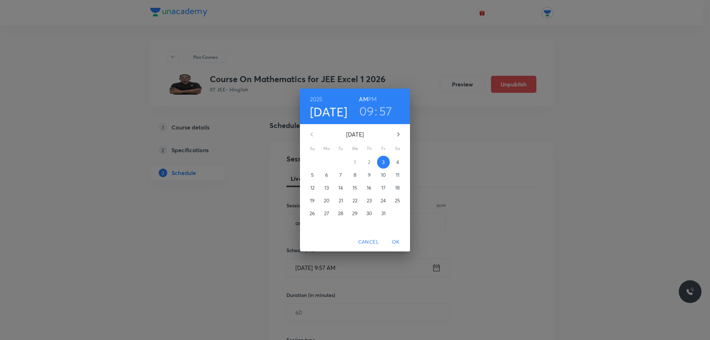
click at [398, 160] on p "4" at bounding box center [397, 161] width 3 height 7
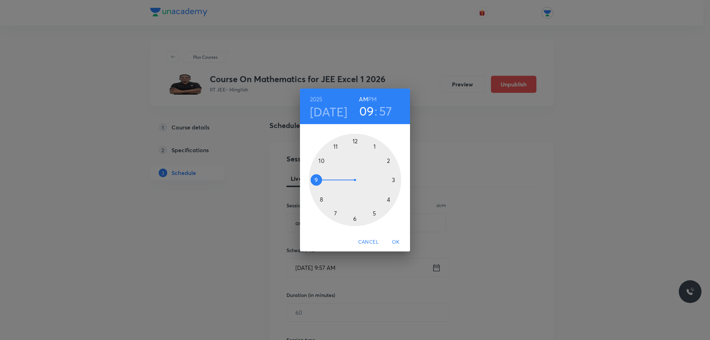
click at [375, 98] on h6 "PM" at bounding box center [372, 99] width 9 height 10
click at [374, 212] on div at bounding box center [355, 180] width 92 height 92
click at [374, 142] on div at bounding box center [355, 180] width 92 height 92
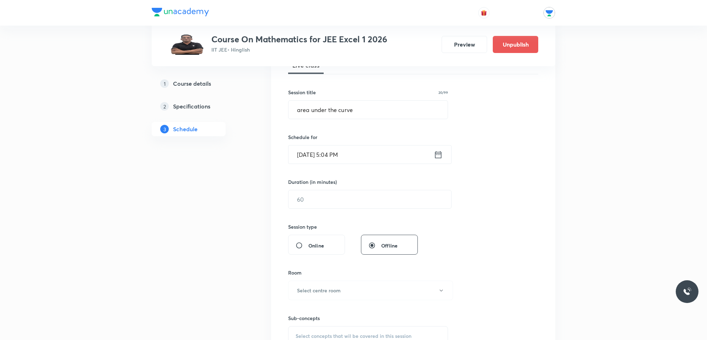
scroll to position [133, 0]
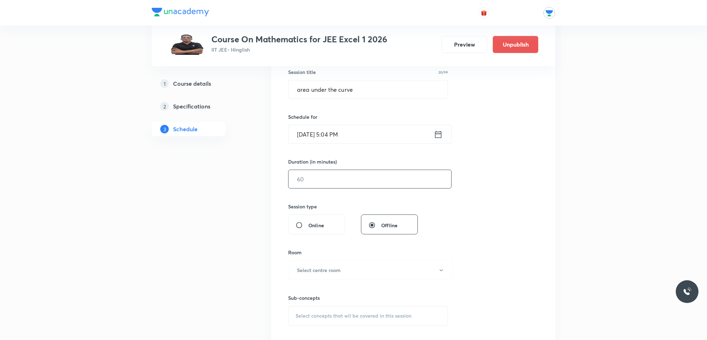
click at [337, 179] on input "text" at bounding box center [369, 179] width 163 height 18
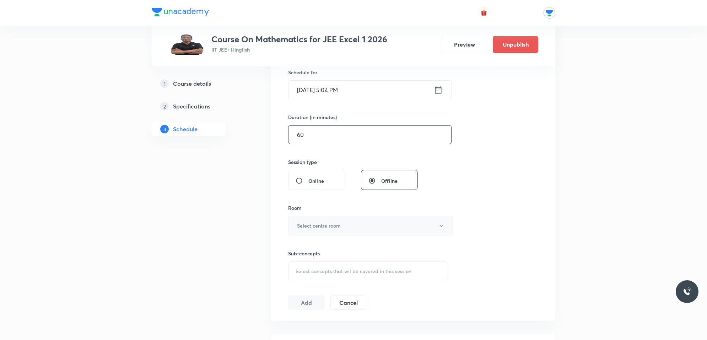
type input "60"
click at [321, 228] on h6 "Select centre room" at bounding box center [319, 225] width 44 height 7
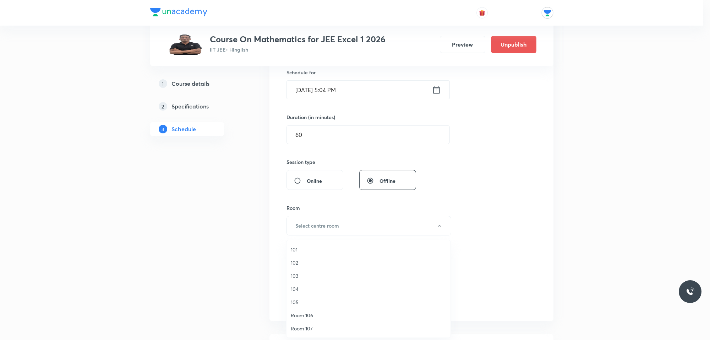
click at [297, 274] on span "103" at bounding box center [369, 275] width 156 height 7
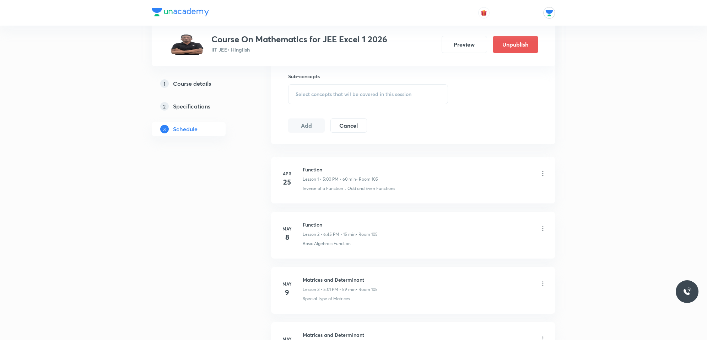
scroll to position [355, 0]
click at [334, 92] on span "Select concepts that wil be covered in this session" at bounding box center [354, 94] width 116 height 6
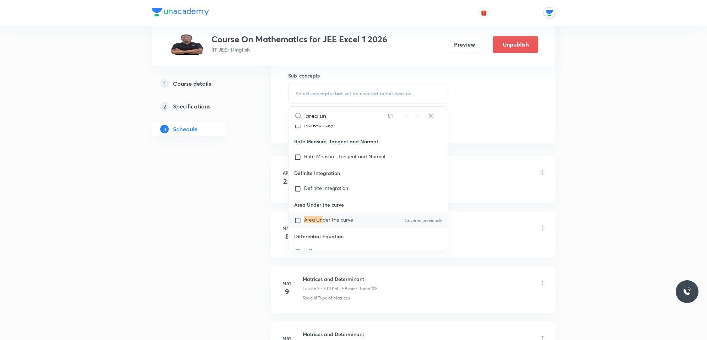
scroll to position [5311, 0]
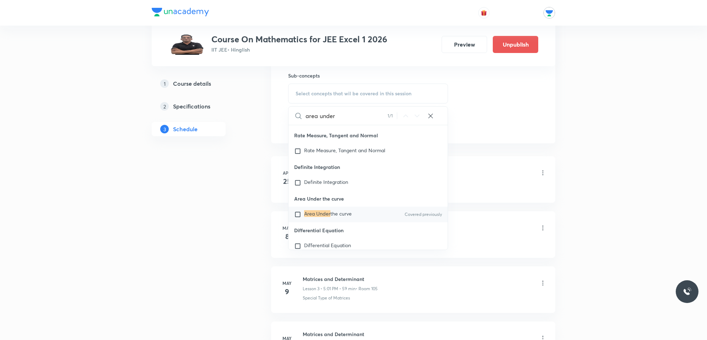
type input "area under"
click at [299, 214] on input "checkbox" at bounding box center [299, 214] width 10 height 7
checkbox input "true"
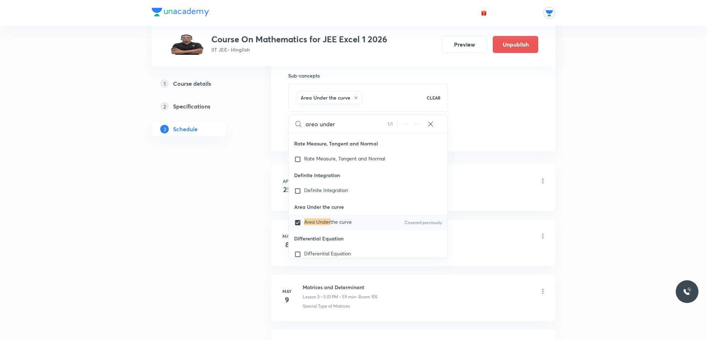
click at [461, 189] on div "Function Lesson 1 • 5:00 PM • 60 min • Room 105" at bounding box center [425, 181] width 244 height 17
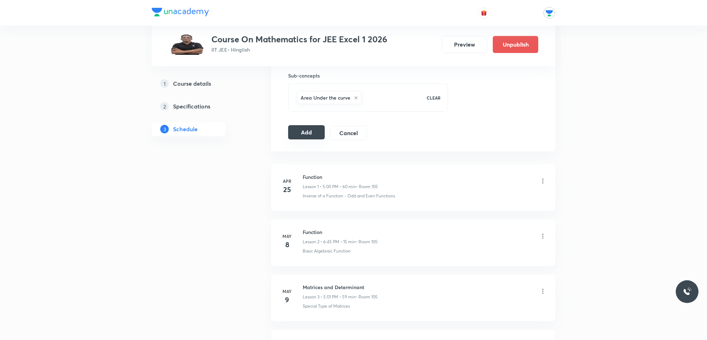
click at [294, 131] on button "Add" at bounding box center [306, 132] width 37 height 14
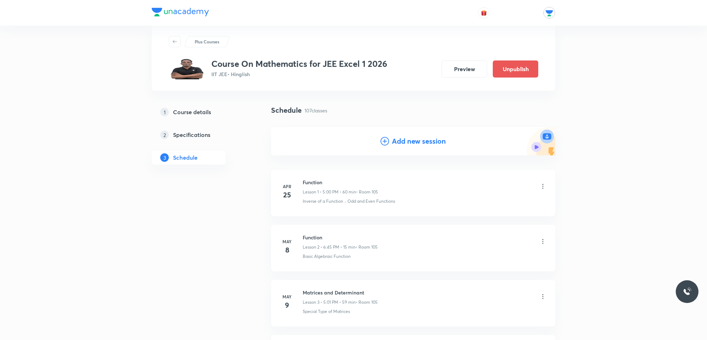
scroll to position [0, 0]
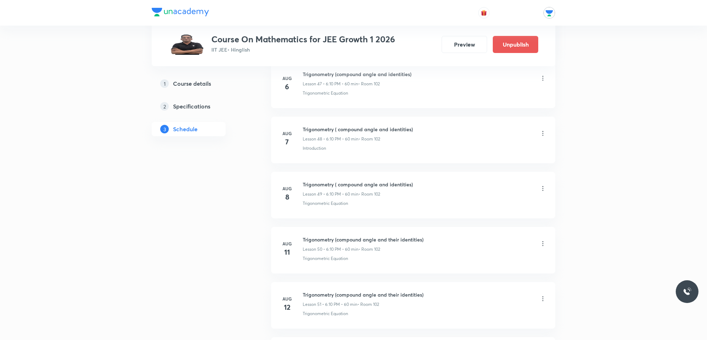
scroll to position [2909, 0]
